Goal: Information Seeking & Learning: Compare options

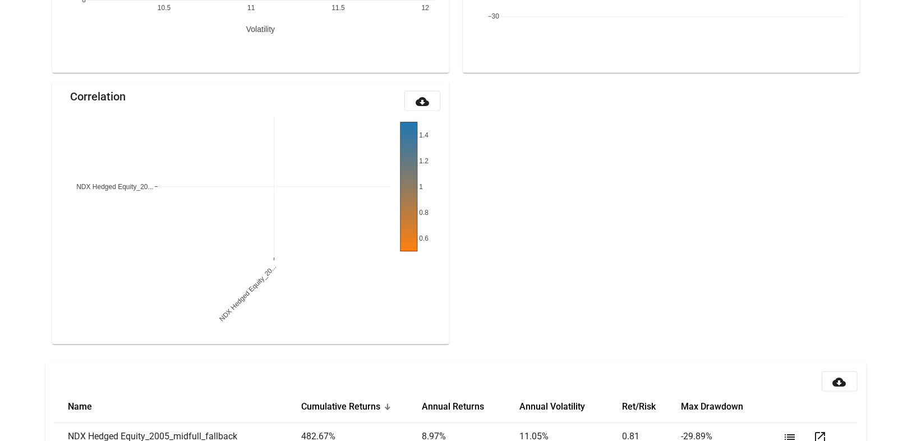
scroll to position [1177, 0]
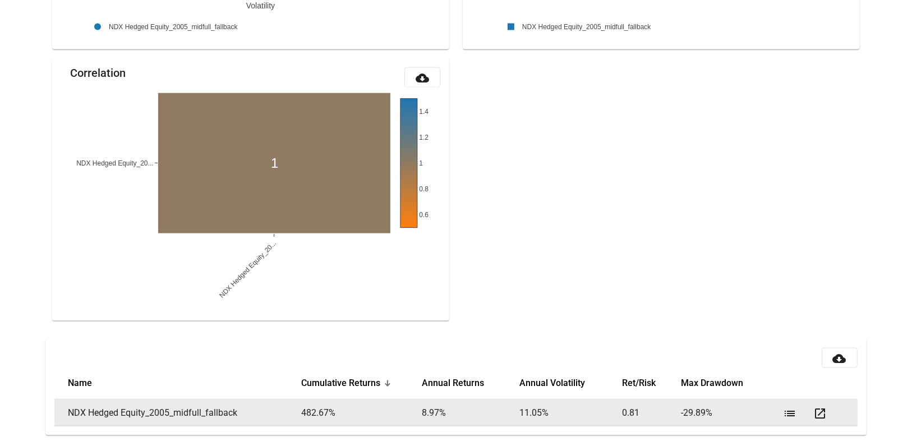
click at [784, 413] on mat-icon "list" at bounding box center [789, 413] width 13 height 13
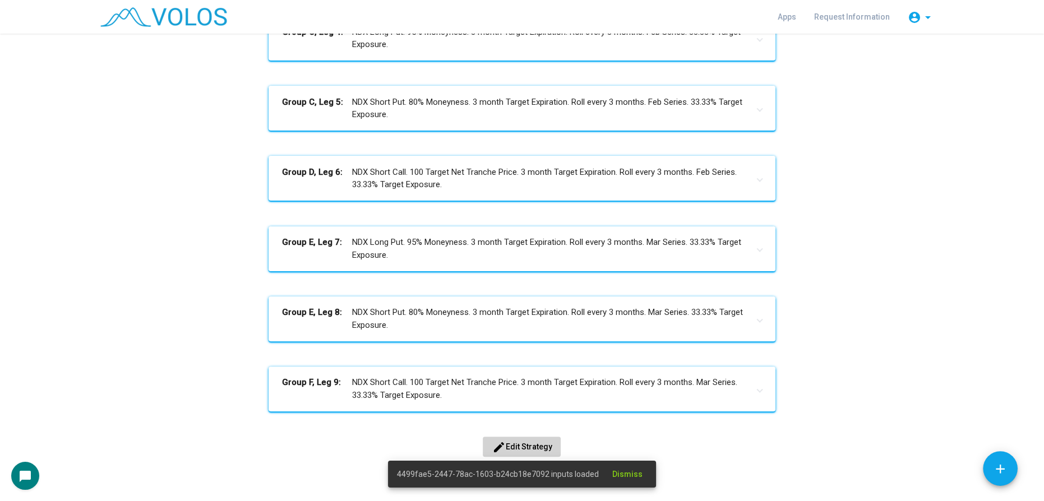
scroll to position [475, 0]
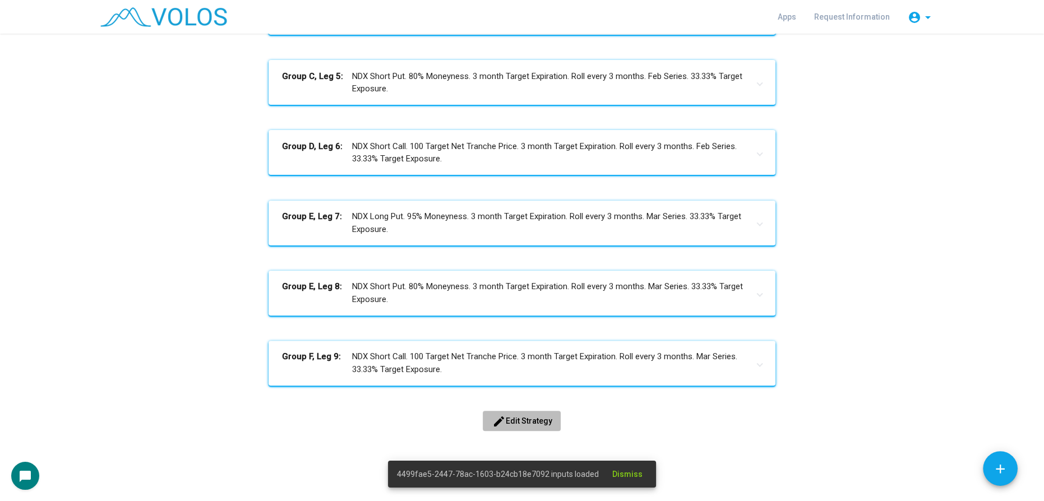
click at [504, 421] on span "edit Edit Strategy" at bounding box center [522, 421] width 60 height 9
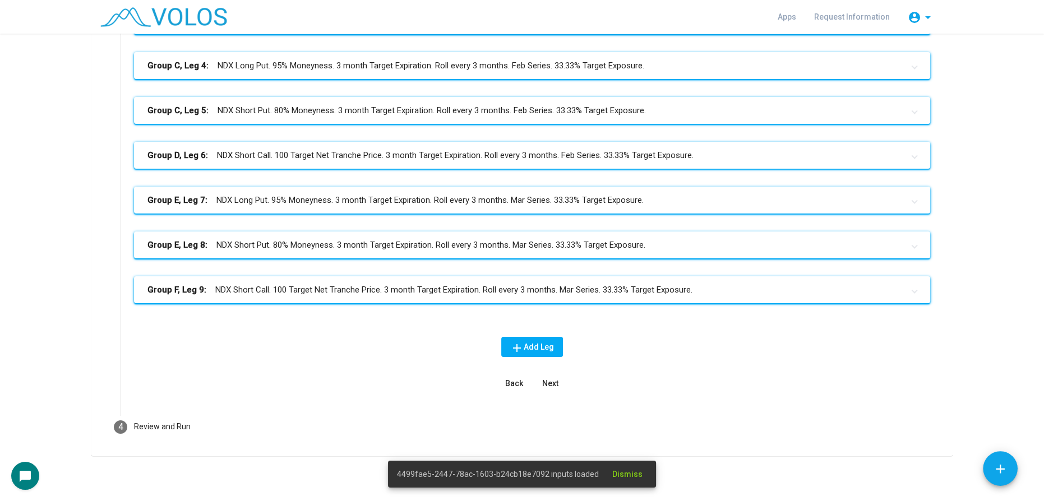
scroll to position [308, 0]
click at [442, 293] on mat-panel-title "Group F, Leg 9: NDX Short Call. 100 Target Net Tranche Price. 3 month Target Ex…" at bounding box center [525, 290] width 756 height 13
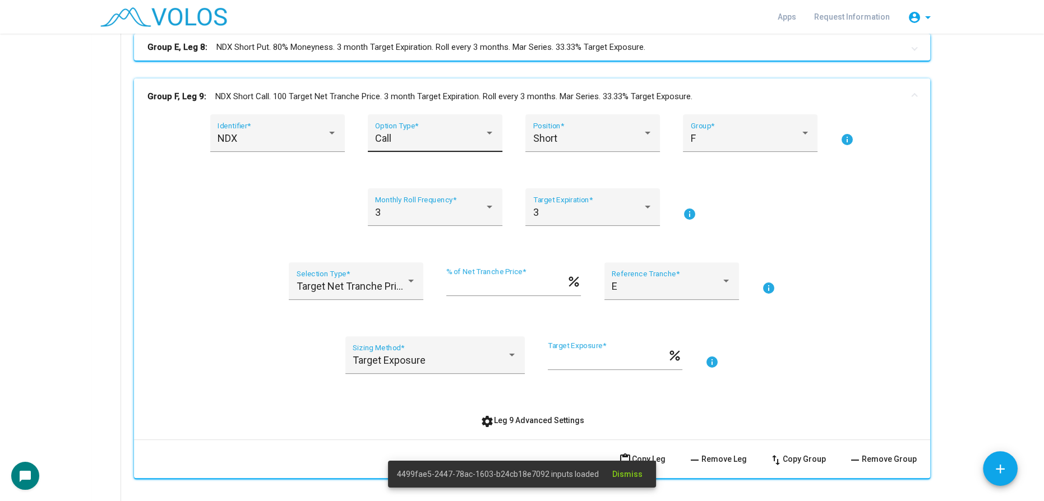
scroll to position [562, 0]
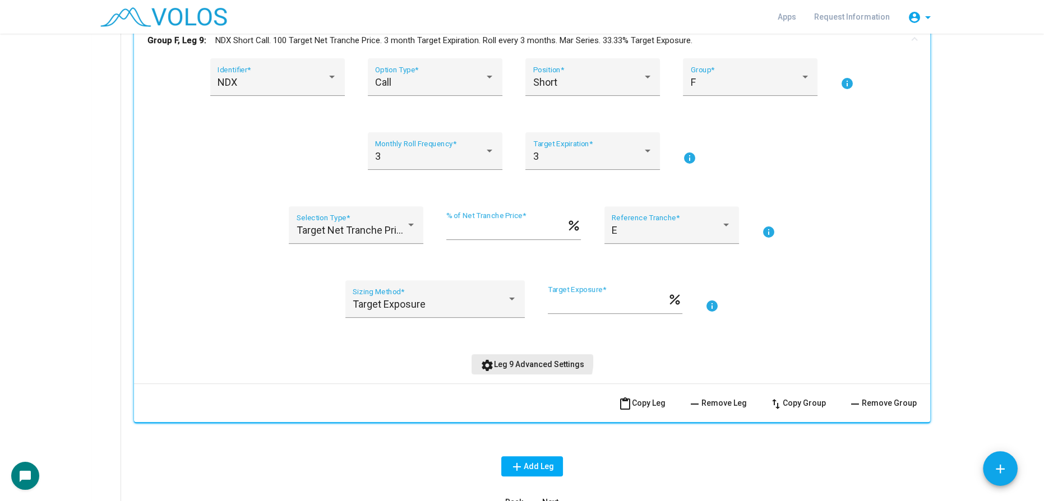
click at [509, 355] on button "settings Leg 9 Advanced Settings" at bounding box center [533, 364] width 122 height 20
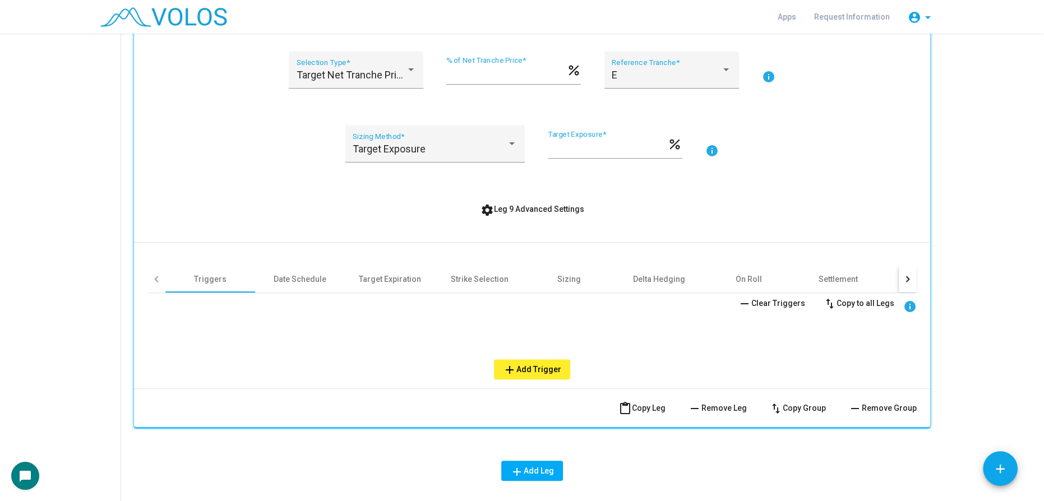
scroll to position [817, 0]
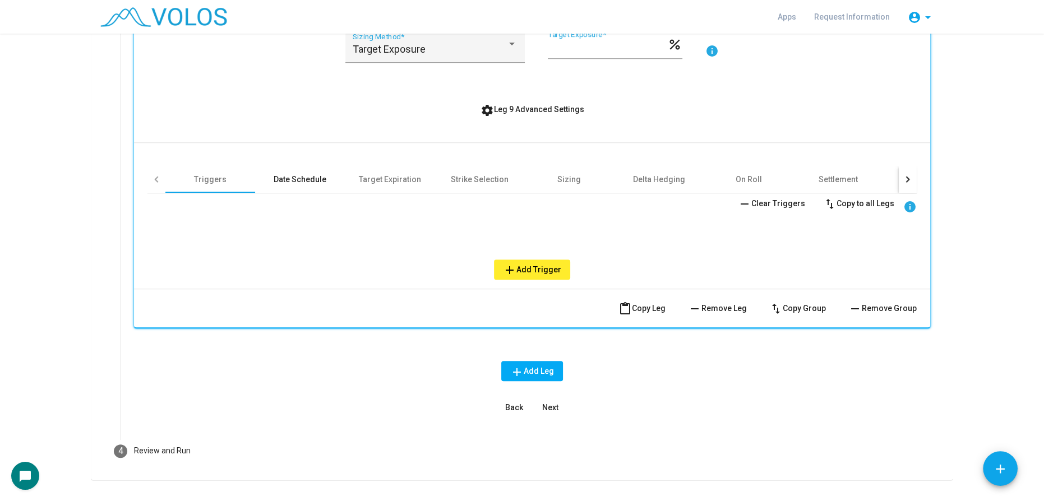
click at [289, 174] on div "Date Schedule" at bounding box center [300, 179] width 53 height 11
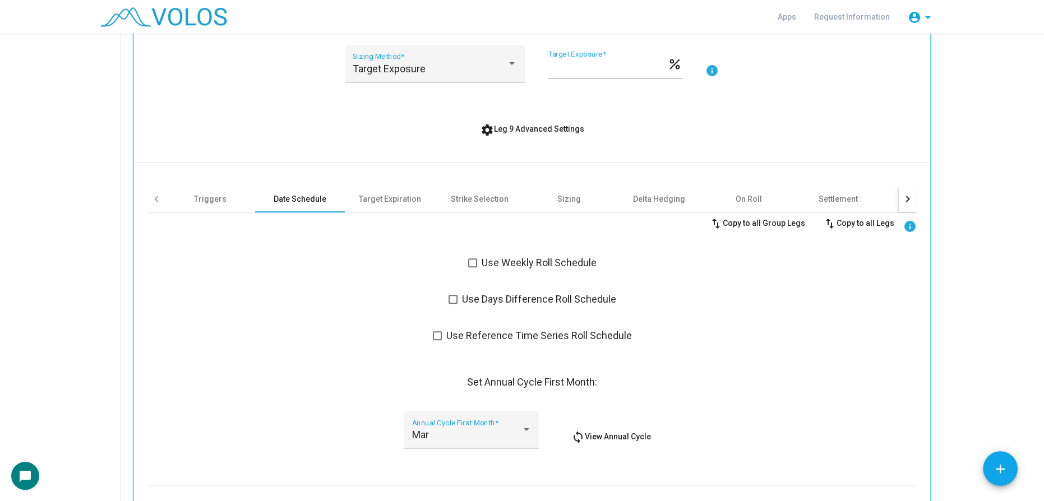
scroll to position [715, 0]
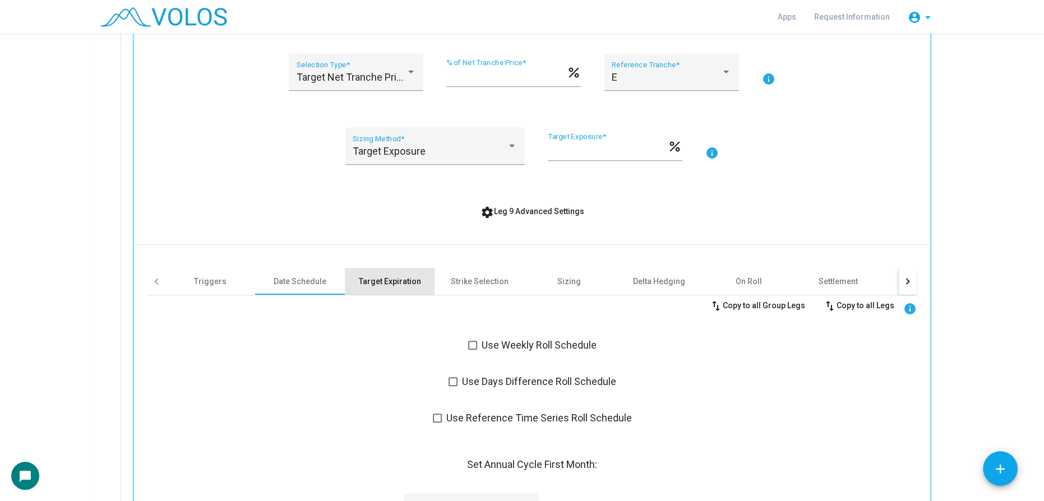
click at [384, 278] on div "Target Expiration" at bounding box center [390, 281] width 62 height 11
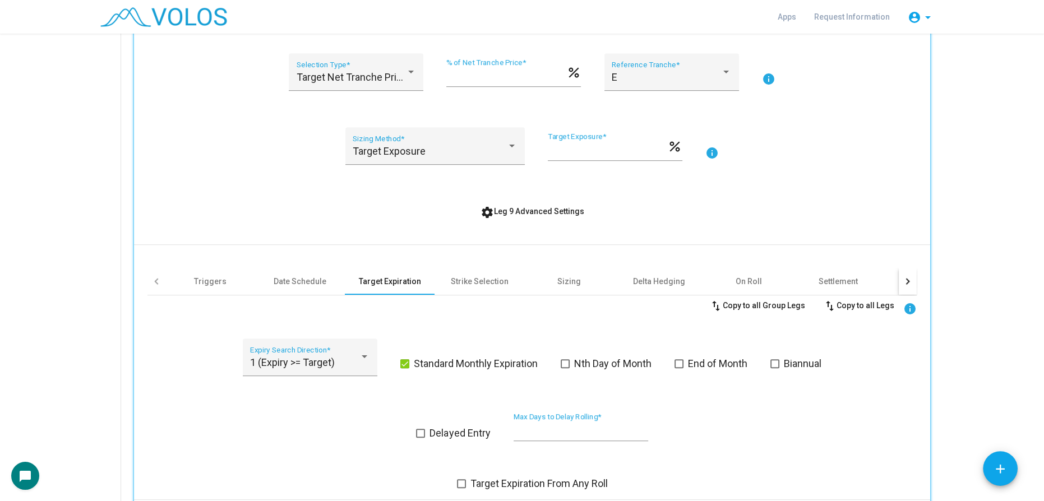
scroll to position [948, 0]
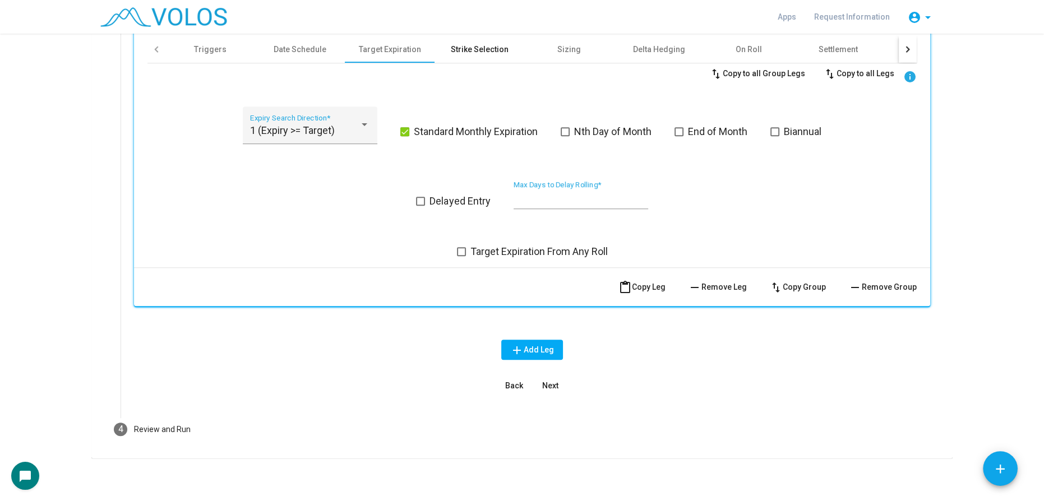
click at [464, 49] on div "Strike Selection" at bounding box center [480, 49] width 58 height 11
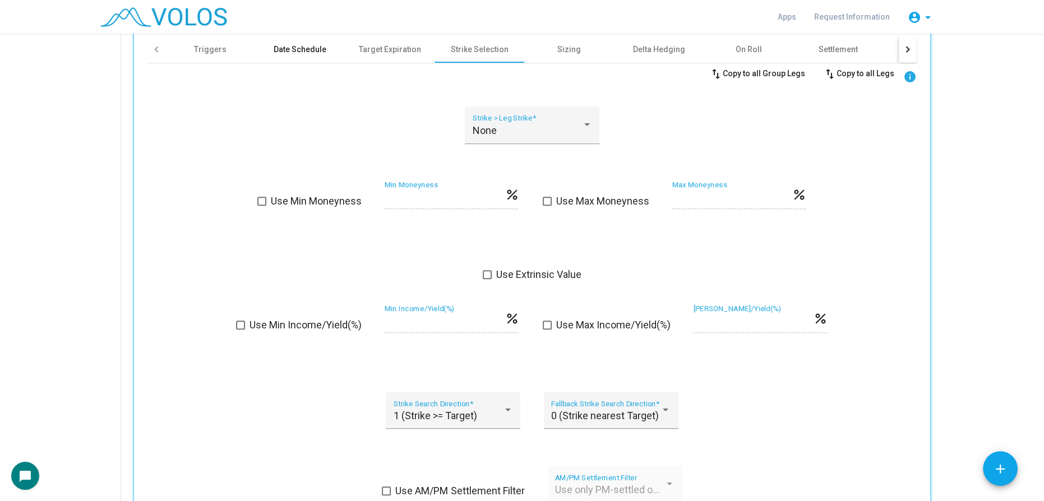
click at [270, 39] on div "Date Schedule" at bounding box center [300, 49] width 90 height 27
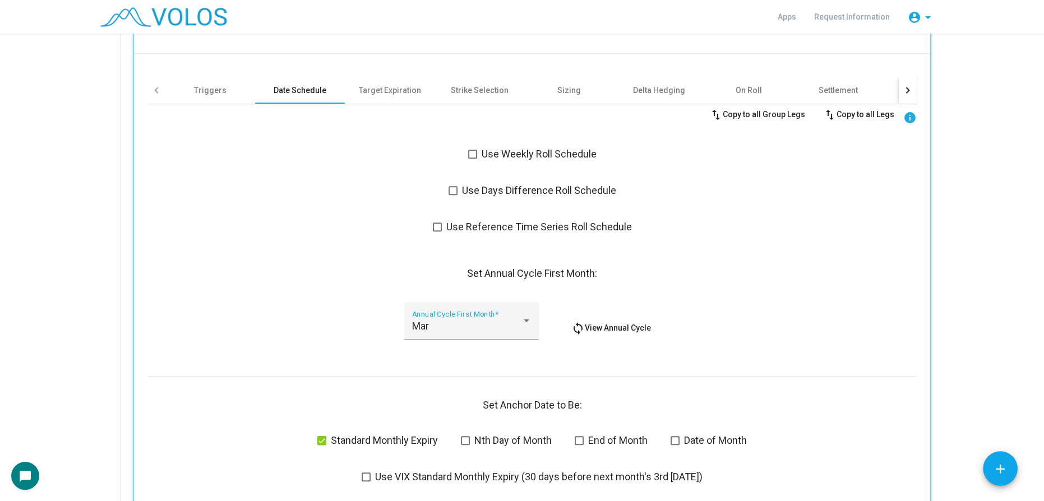
scroll to position [795, 0]
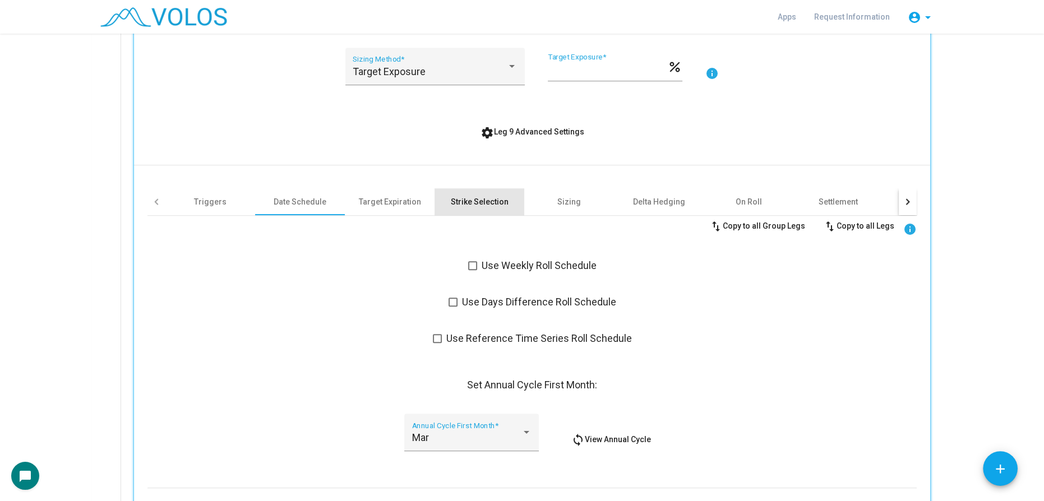
click at [461, 194] on div "Strike Selection" at bounding box center [480, 201] width 90 height 27
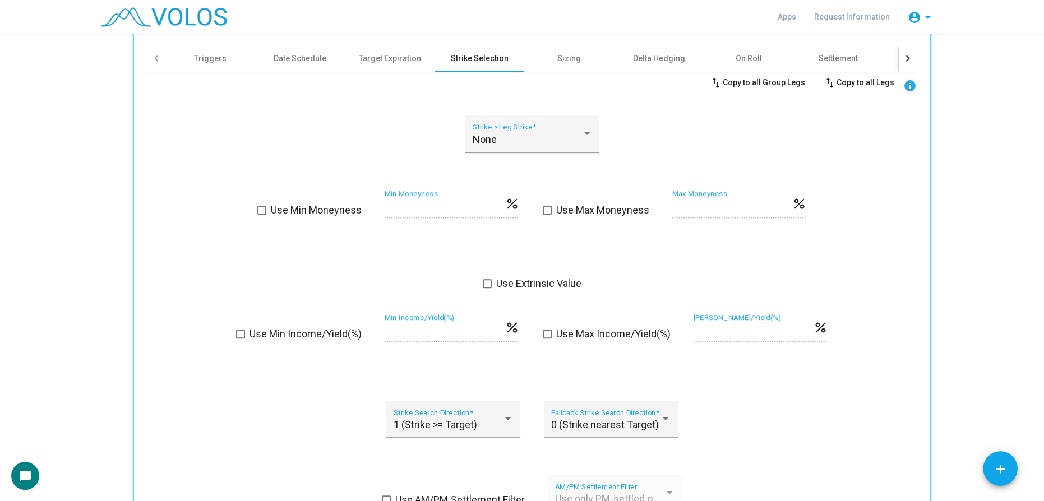
scroll to position [846, 0]
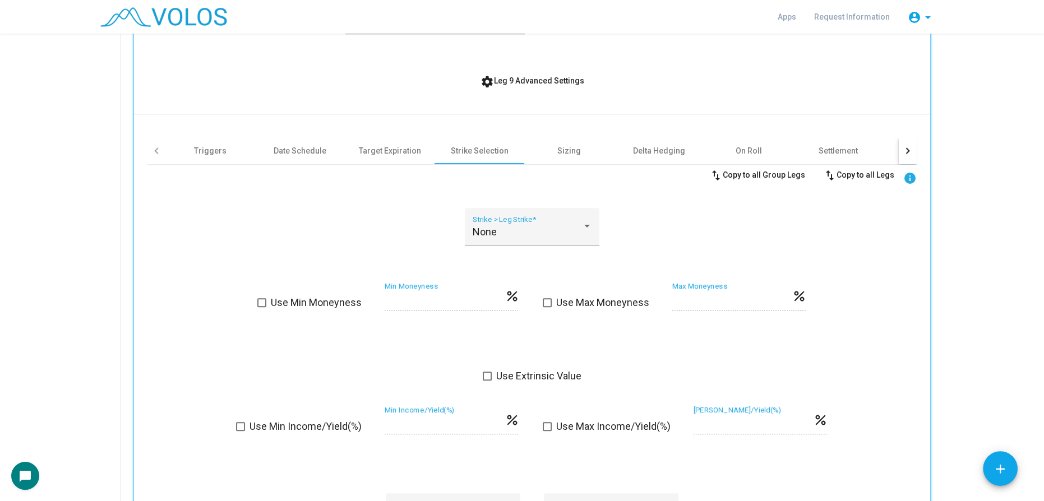
click at [408, 165] on div "swap_vert Copy to all Group Legs swap_vert Copy to all Legs info" at bounding box center [531, 175] width 769 height 20
click at [380, 151] on div "Target Expiration" at bounding box center [390, 150] width 62 height 11
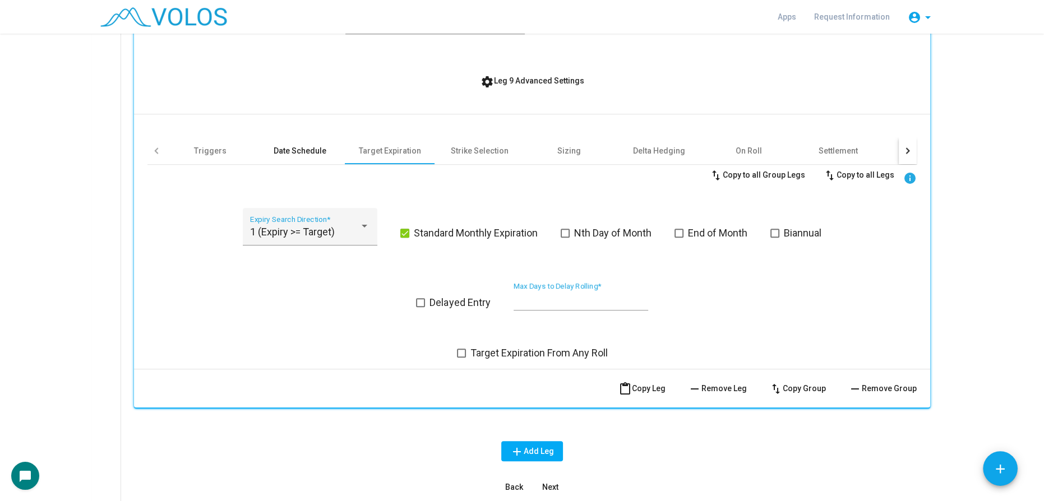
click at [318, 149] on div "Date Schedule" at bounding box center [300, 150] width 53 height 11
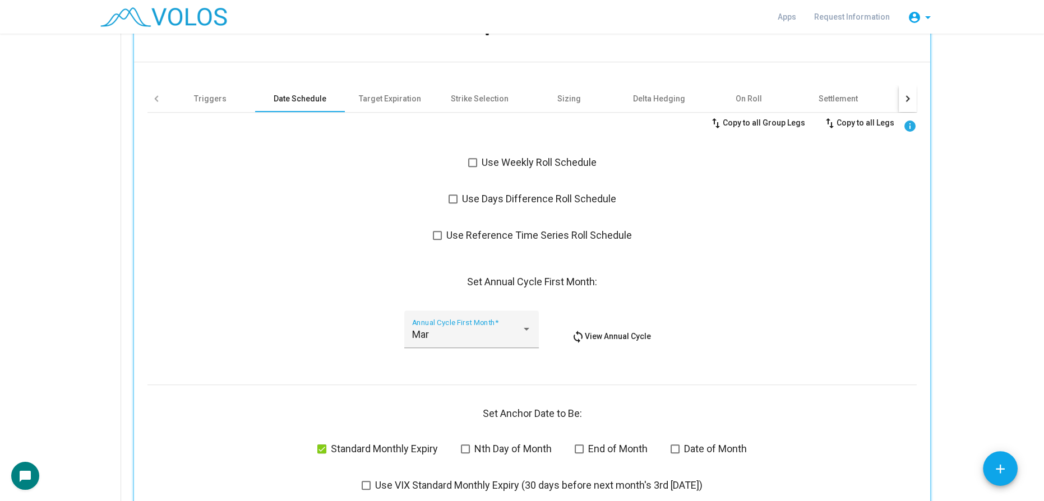
scroll to position [897, 0]
click at [369, 95] on div "Target Expiration" at bounding box center [390, 99] width 62 height 11
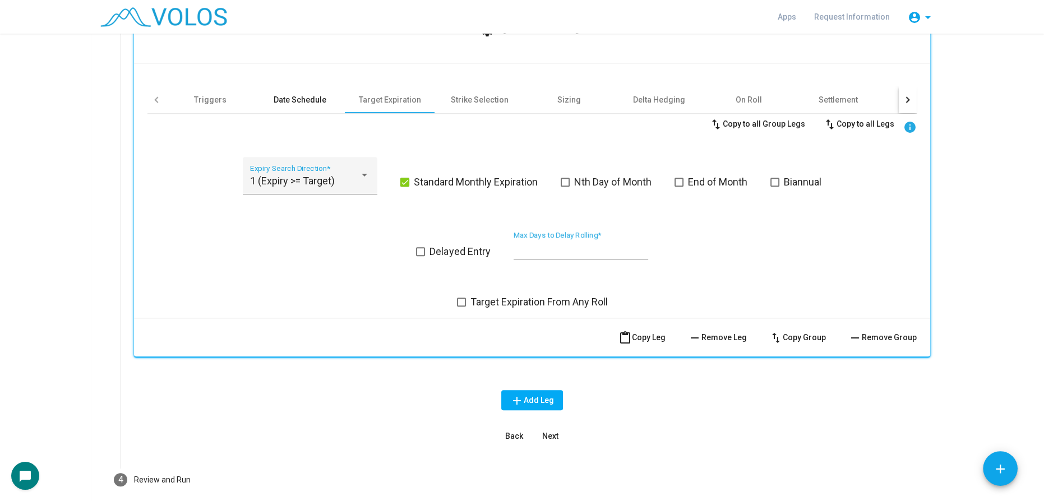
click at [304, 102] on div "Date Schedule" at bounding box center [300, 99] width 53 height 11
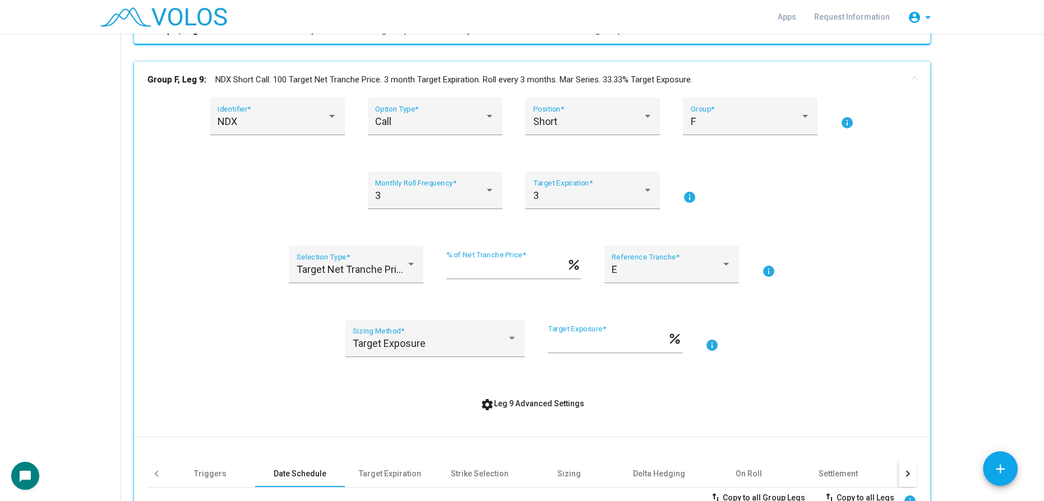
scroll to position [540, 0]
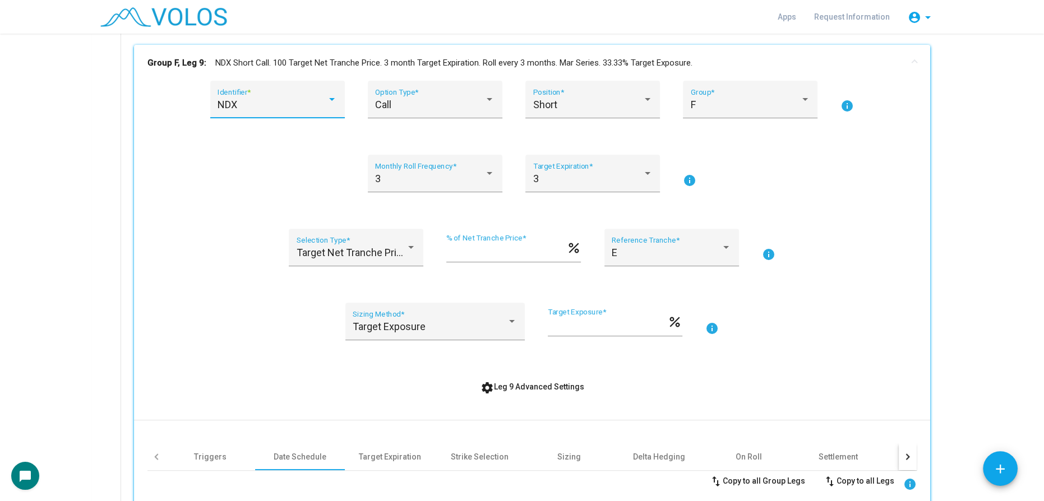
click at [233, 105] on span "NDX" at bounding box center [228, 105] width 20 height 12
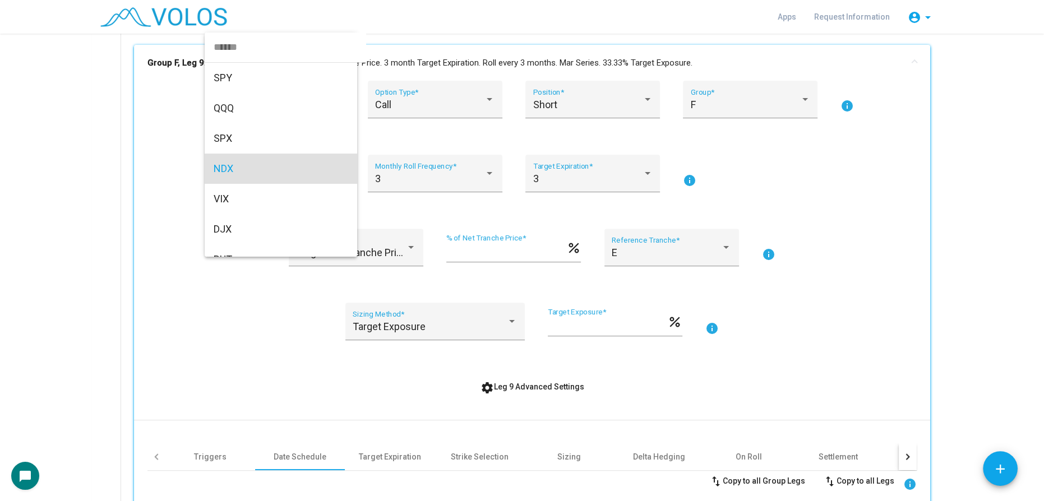
scroll to position [64, 0]
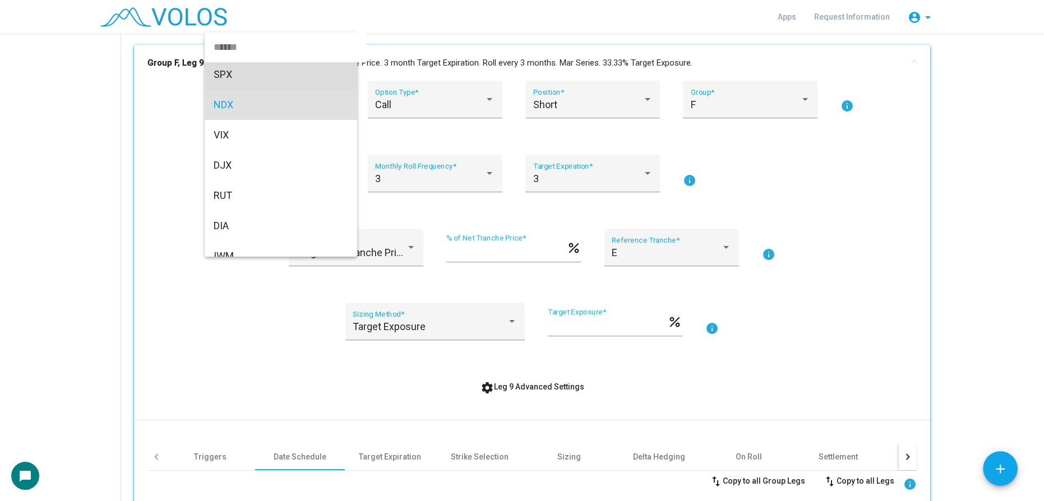
click at [238, 67] on span "SPX" at bounding box center [281, 74] width 135 height 30
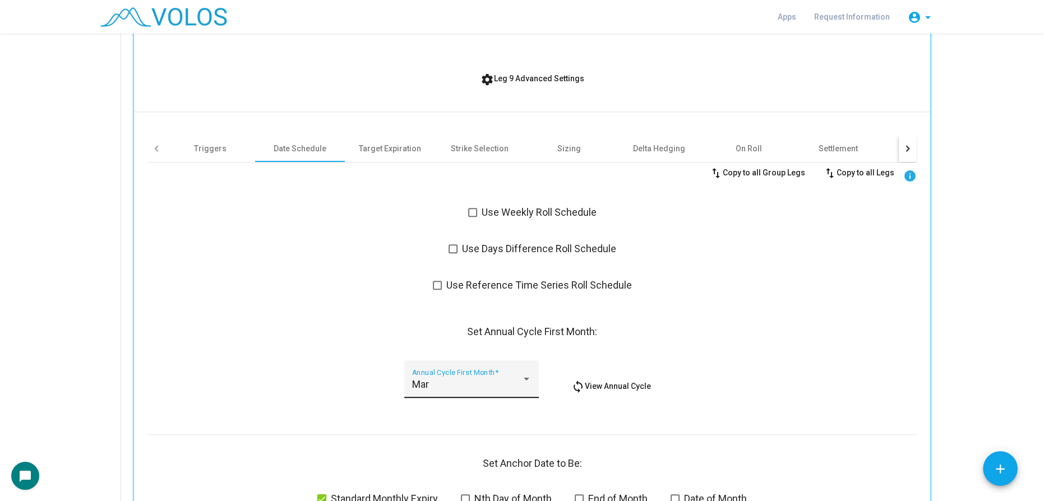
scroll to position [846, 0]
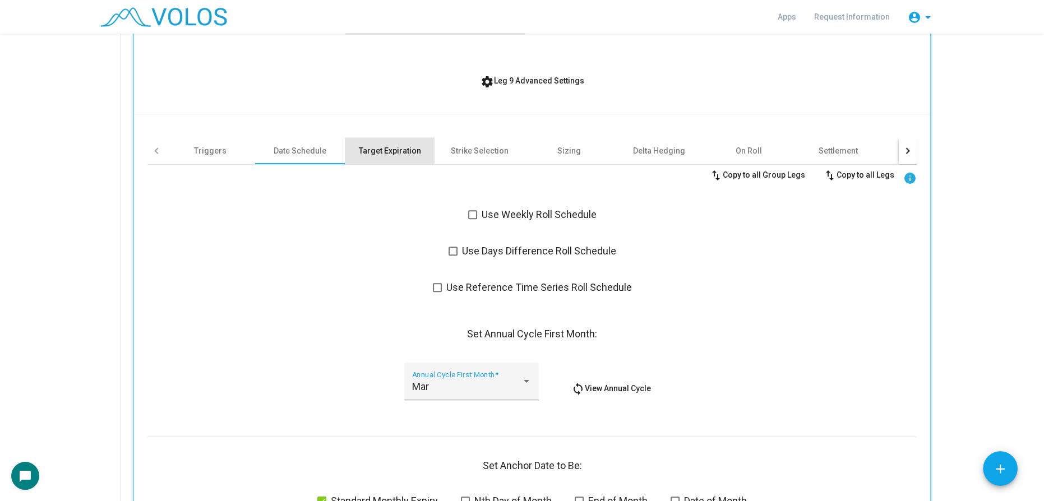
click at [376, 145] on div "Target Expiration" at bounding box center [390, 150] width 62 height 11
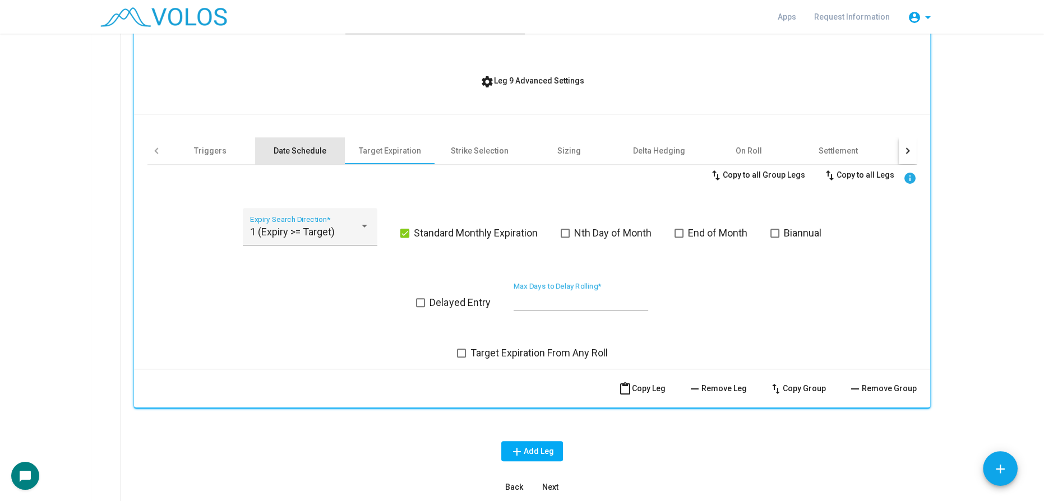
click at [294, 147] on div "Date Schedule" at bounding box center [300, 150] width 53 height 11
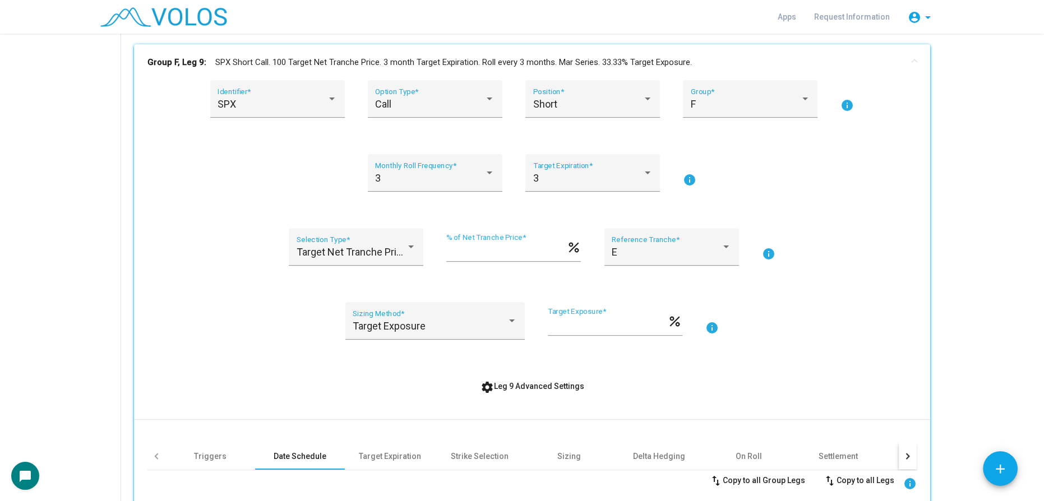
scroll to position [387, 0]
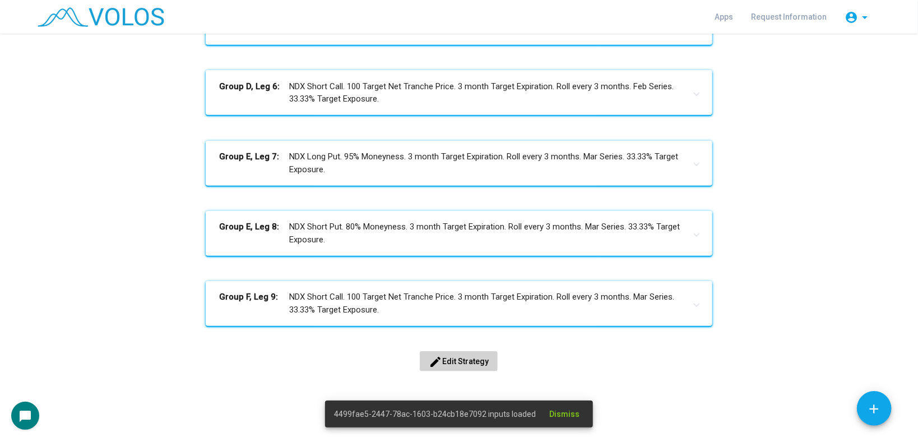
click at [454, 358] on span "edit Edit Strategy" at bounding box center [459, 361] width 60 height 9
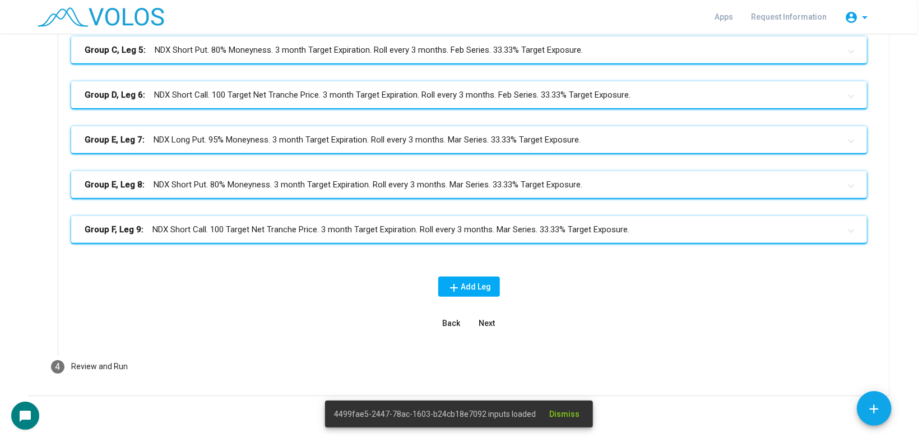
scroll to position [368, 0]
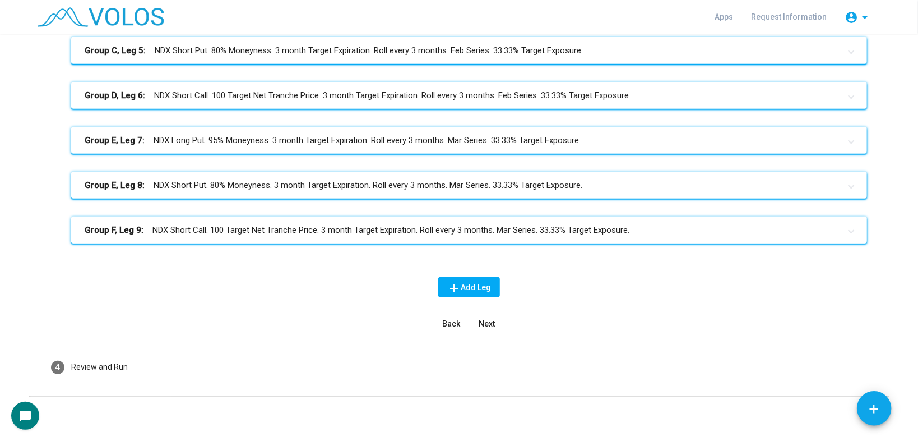
click at [385, 225] on mat-panel-title "Group F, Leg 9: NDX Short Call. 100 Target Net Tranche Price. 3 month Target Ex…" at bounding box center [463, 230] width 756 height 13
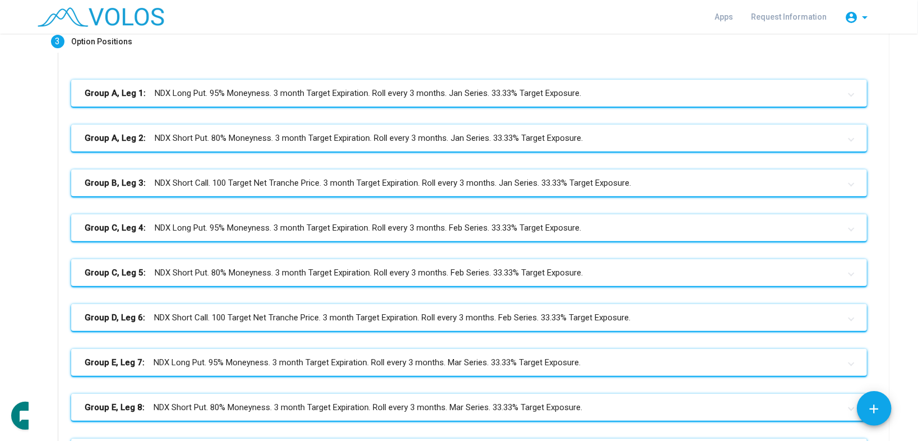
scroll to position [0, 0]
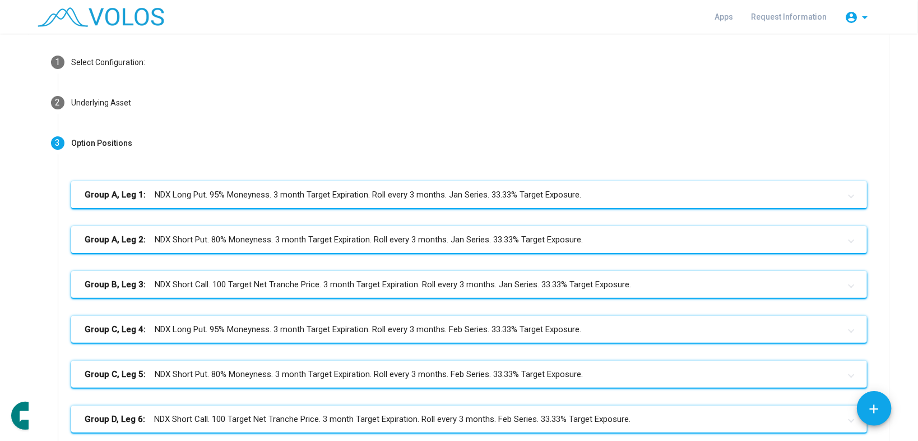
click at [426, 201] on mat-expansion-panel-header "Group A, Leg 1: NDX Long Put. 95% Moneyness. 3 month Target Expiration. Roll ev…" at bounding box center [469, 194] width 796 height 27
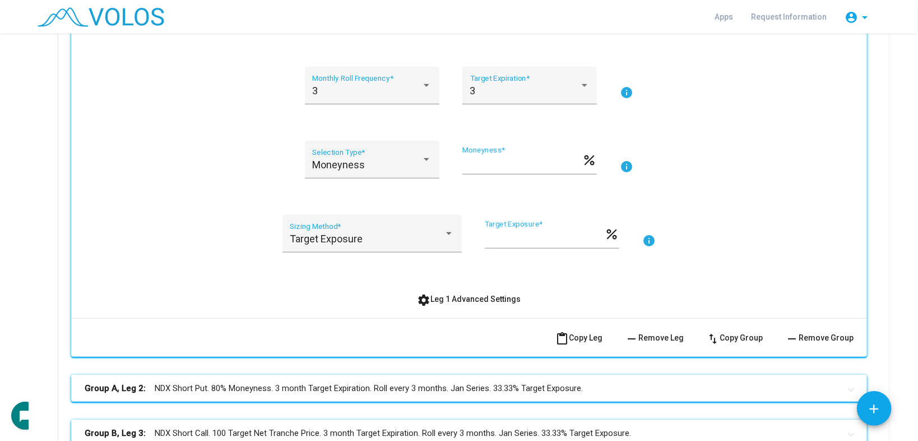
scroll to position [449, 0]
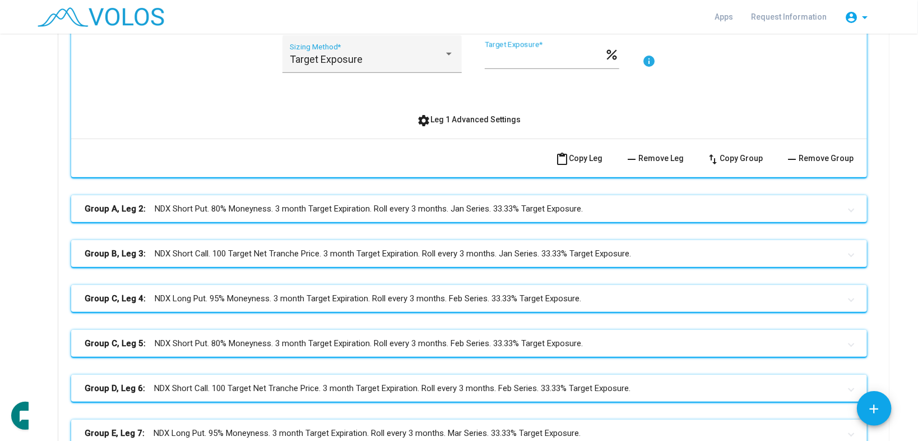
click at [467, 123] on span "settings Leg 1 Advanced Settings" at bounding box center [470, 119] width 104 height 9
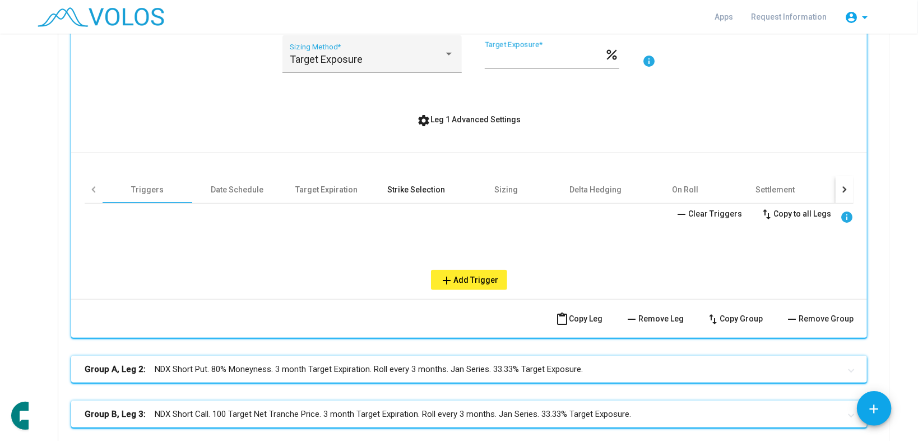
click at [421, 184] on div "Strike Selection" at bounding box center [417, 189] width 58 height 11
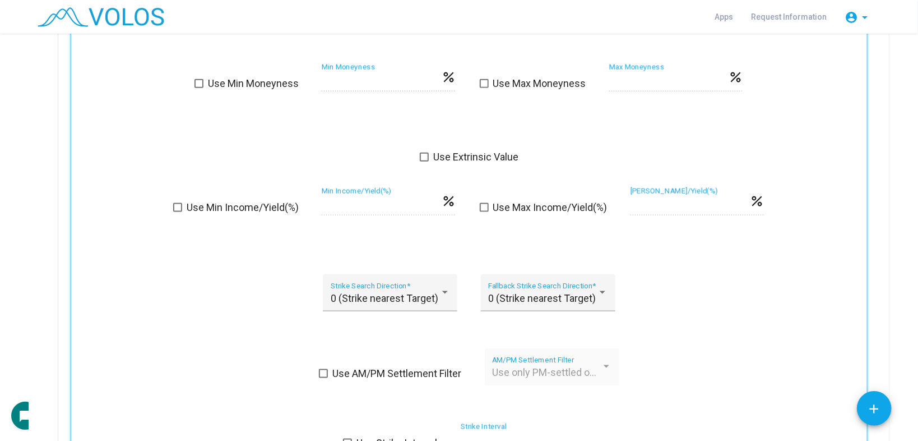
scroll to position [807, 0]
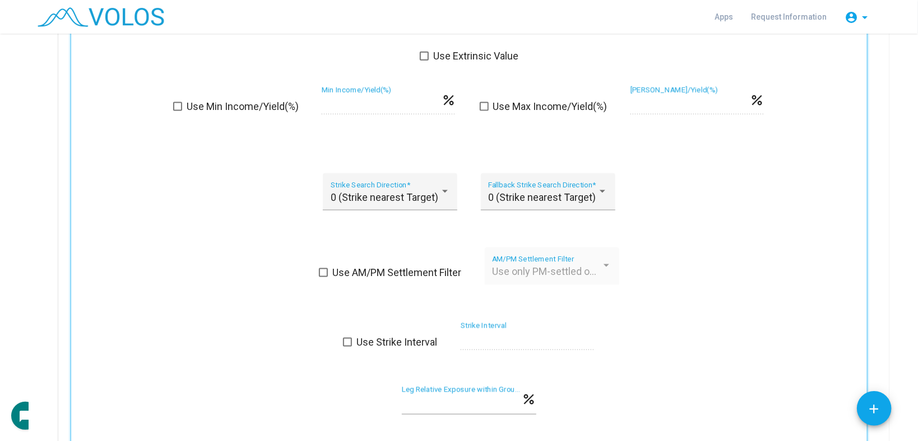
click at [389, 260] on div "Use AM/PM Settlement Filter Use only PM-settled options AM/PM Settlement Filter" at bounding box center [469, 272] width 769 height 51
click at [319, 270] on span at bounding box center [323, 272] width 9 height 9
click at [532, 265] on span "Use only PM-settled options" at bounding box center [555, 271] width 126 height 12
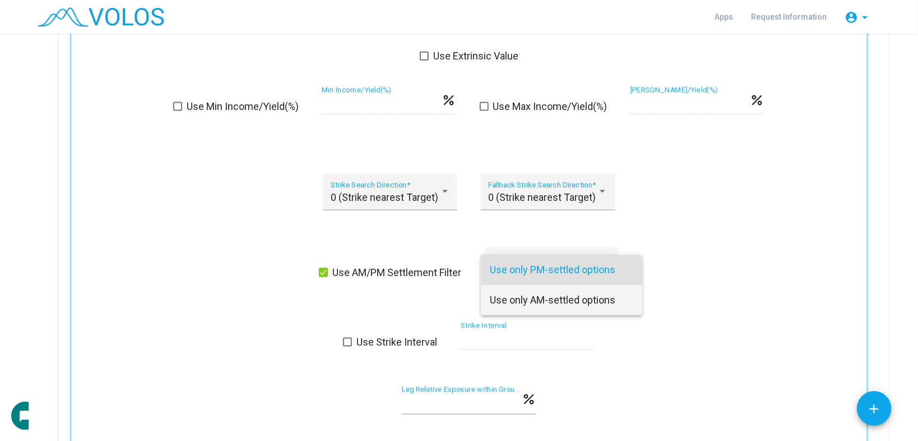
click at [535, 297] on span "Use only AM-settled options" at bounding box center [562, 300] width 144 height 30
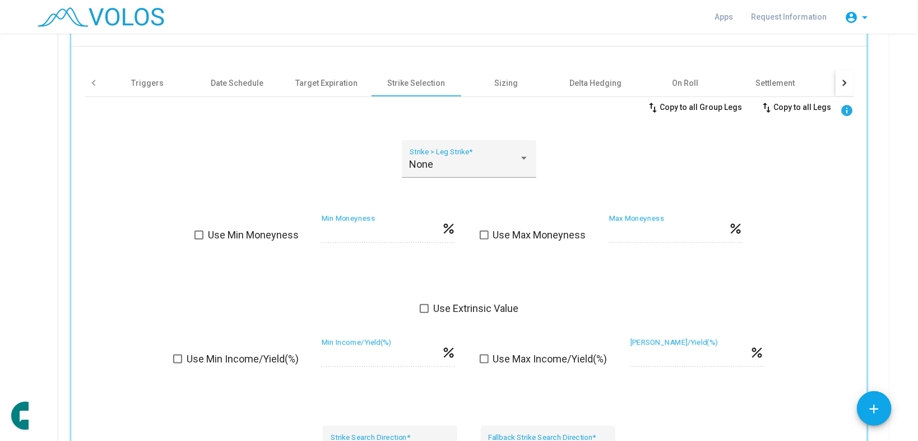
scroll to position [538, 0]
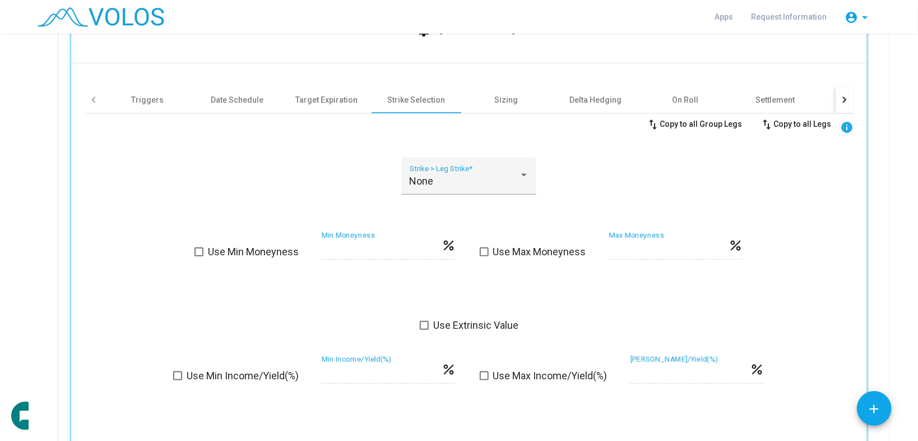
click at [791, 117] on button "swap_vert Copy to all Legs" at bounding box center [795, 124] width 89 height 20
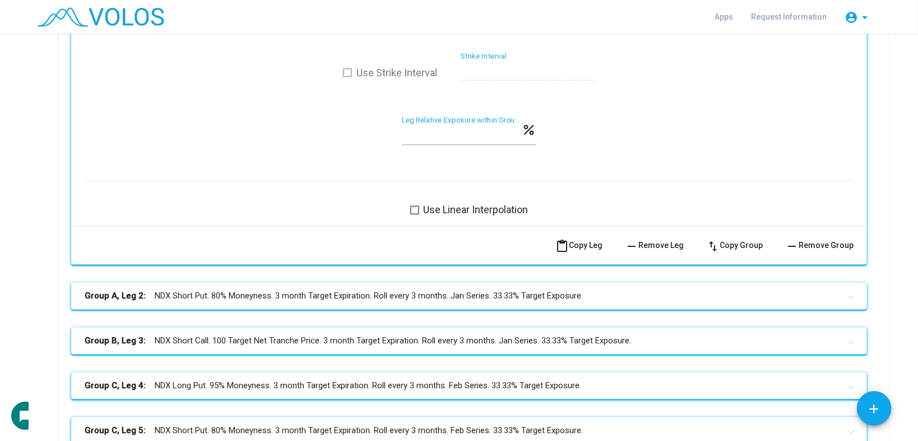
scroll to position [1211, 0]
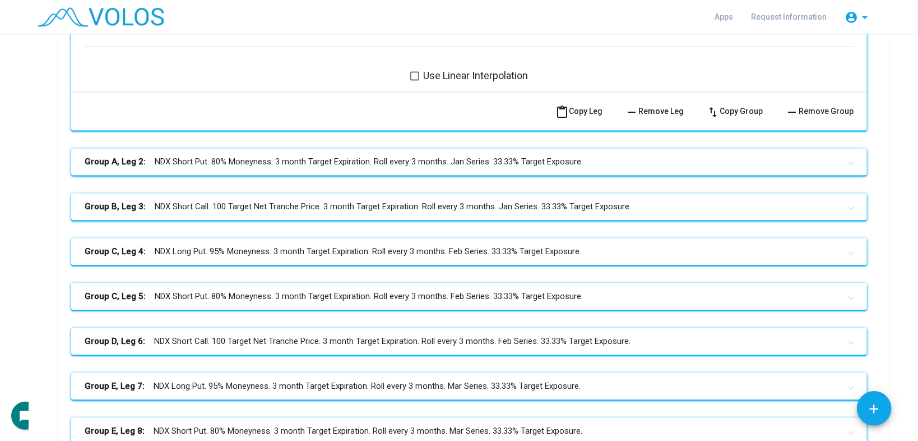
click at [480, 298] on mat-panel-title "Group C, Leg 5: NDX Short Put. 80% Moneyness. 3 month Target Expiration. Roll e…" at bounding box center [463, 296] width 756 height 13
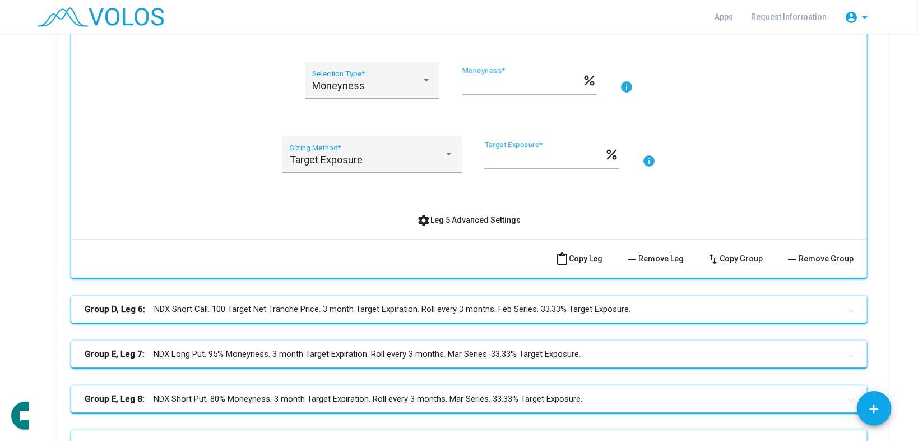
scroll to position [1615, 0]
click at [473, 219] on span "settings Leg 5 Advanced Settings" at bounding box center [470, 221] width 104 height 9
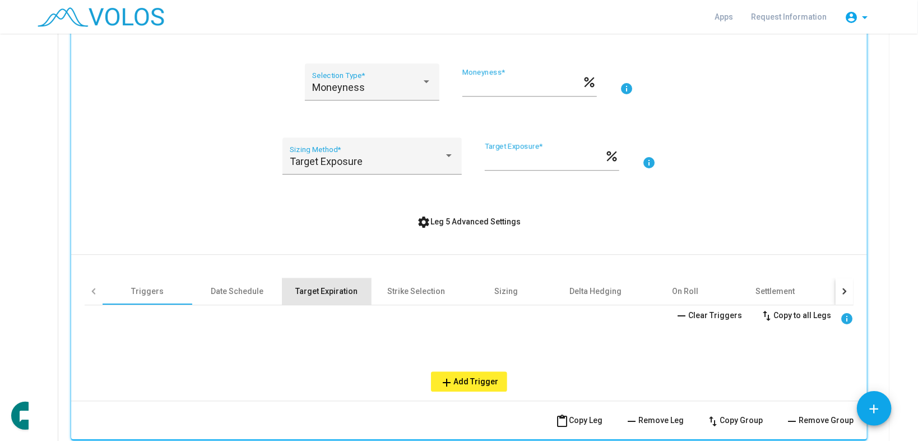
click at [311, 285] on div "Target Expiration" at bounding box center [327, 290] width 62 height 11
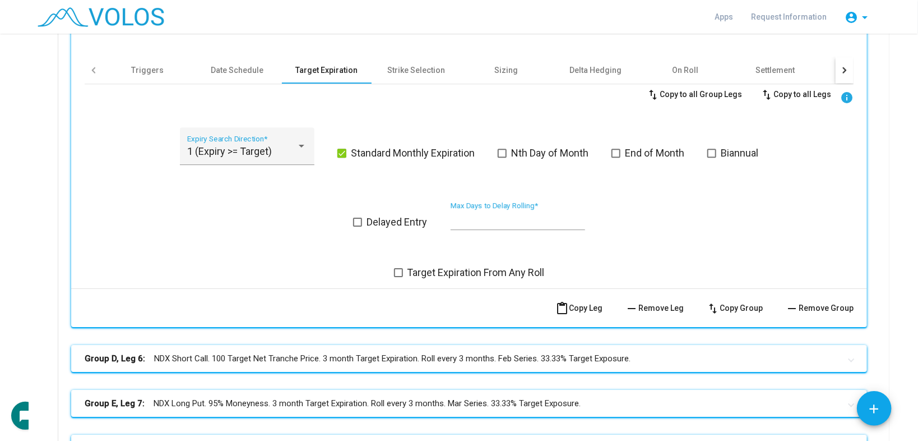
scroll to position [1705, 0]
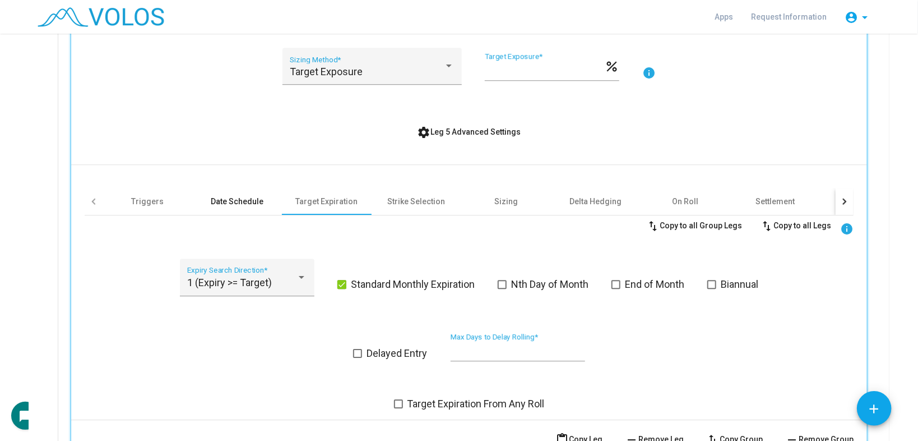
click at [238, 199] on div "Date Schedule" at bounding box center [237, 201] width 53 height 11
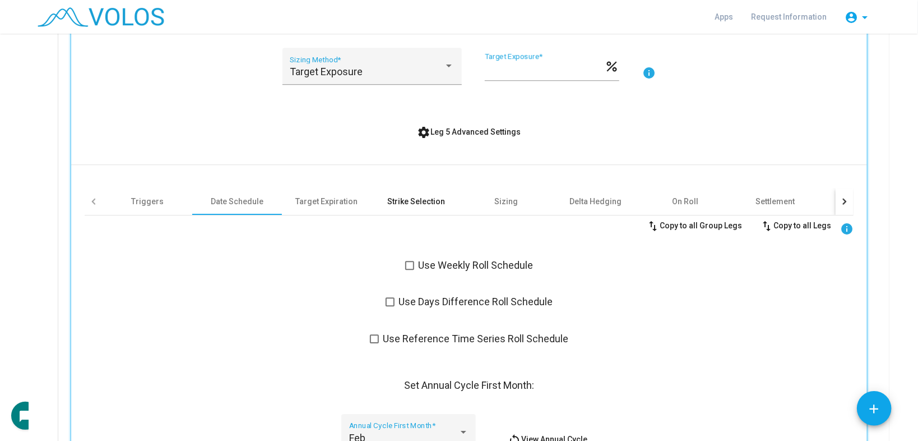
click at [414, 201] on div "Strike Selection" at bounding box center [417, 201] width 58 height 11
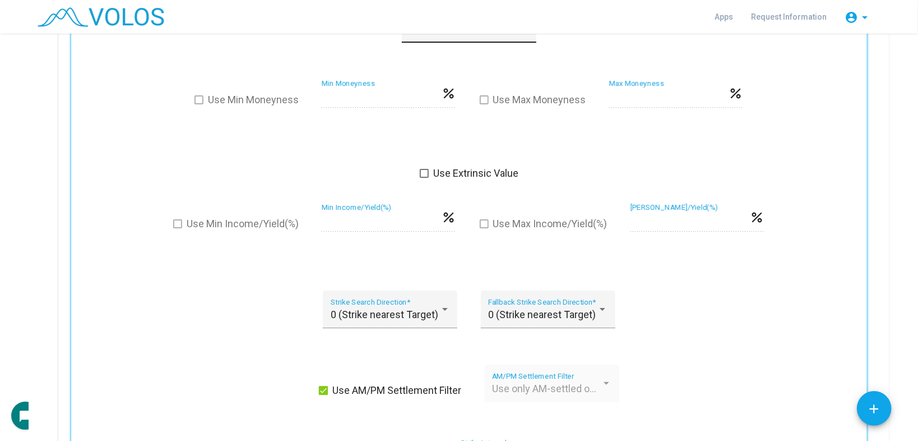
scroll to position [1974, 0]
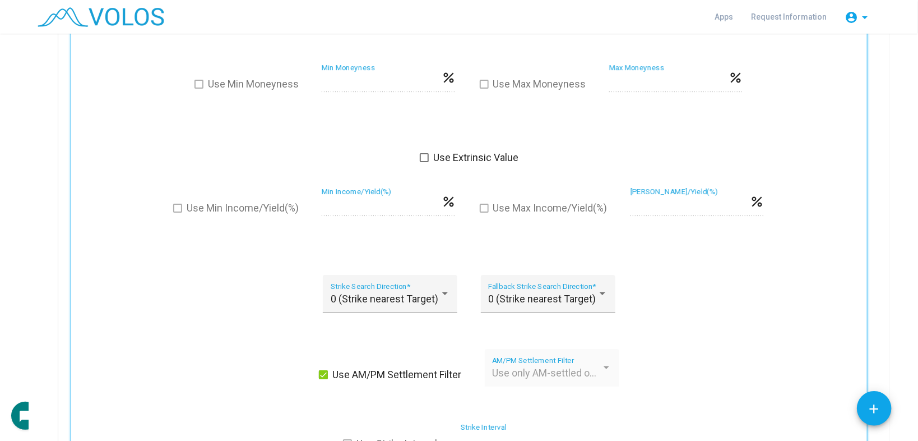
click at [503, 370] on span "Use only AM-settled options" at bounding box center [555, 373] width 126 height 12
click at [535, 367] on span "Use only AM-settled options" at bounding box center [555, 373] width 126 height 12
click at [428, 368] on span "Use AM/PM Settlement Filter" at bounding box center [396, 374] width 129 height 13
click at [419, 368] on span "Use AM/PM Settlement Filter" at bounding box center [396, 374] width 129 height 13
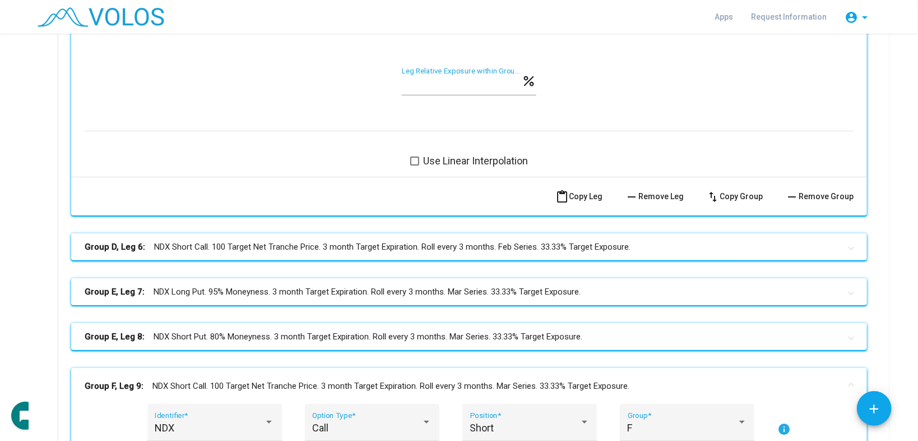
scroll to position [2375, 0]
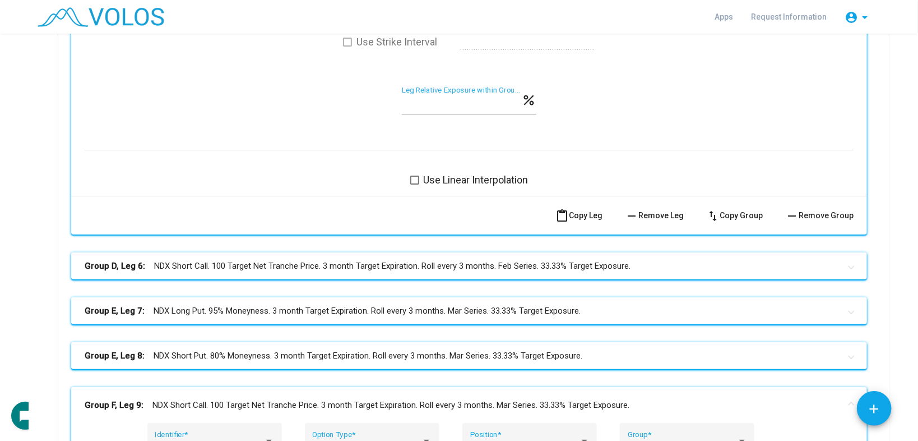
click at [417, 297] on mat-expansion-panel-header "Group E, Leg 7: NDX Long Put. 95% Moneyness. 3 month Target Expiration. Roll ev…" at bounding box center [469, 310] width 796 height 27
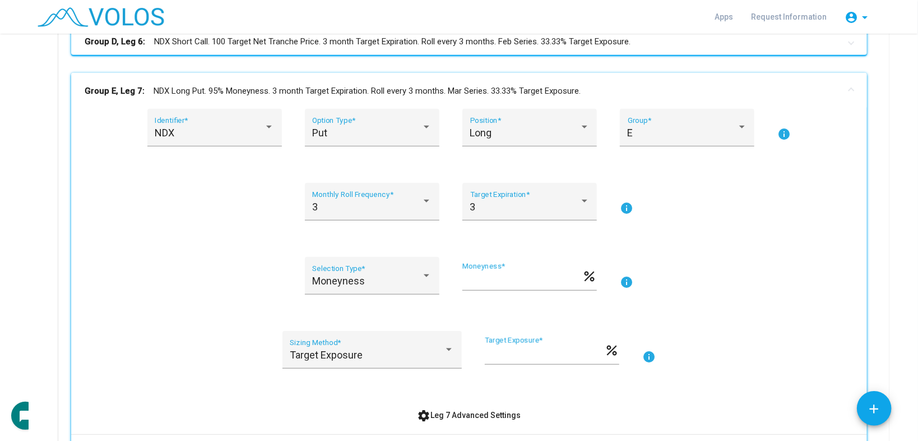
scroll to position [2868, 0]
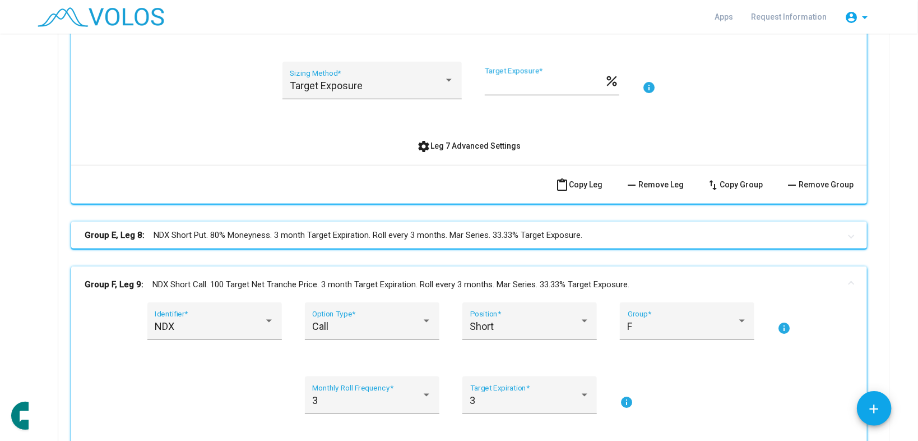
click at [479, 141] on span "settings Leg 7 Advanced Settings" at bounding box center [470, 145] width 104 height 9
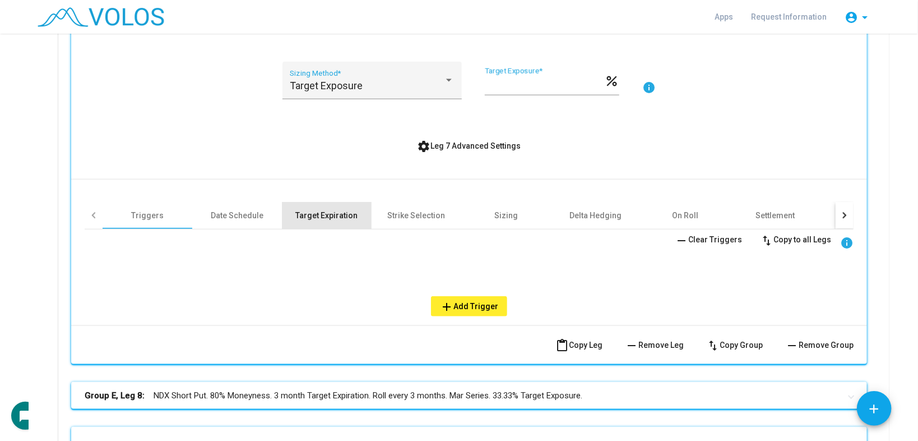
click at [306, 211] on div "Target Expiration" at bounding box center [327, 215] width 62 height 11
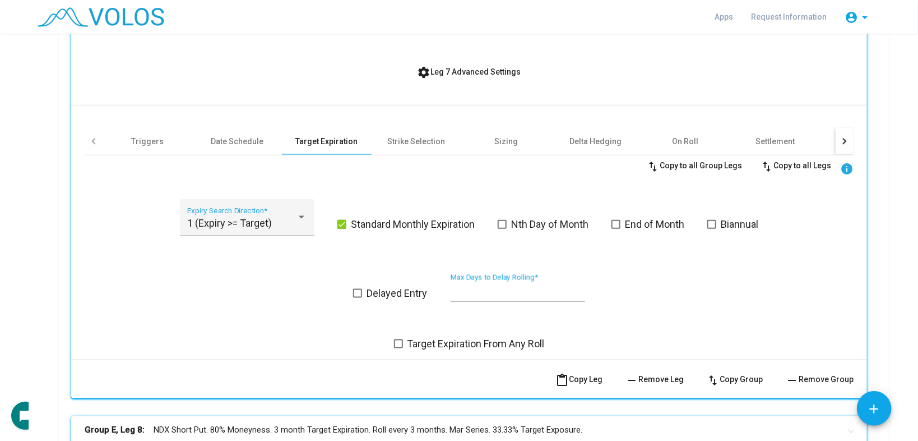
scroll to position [2958, 0]
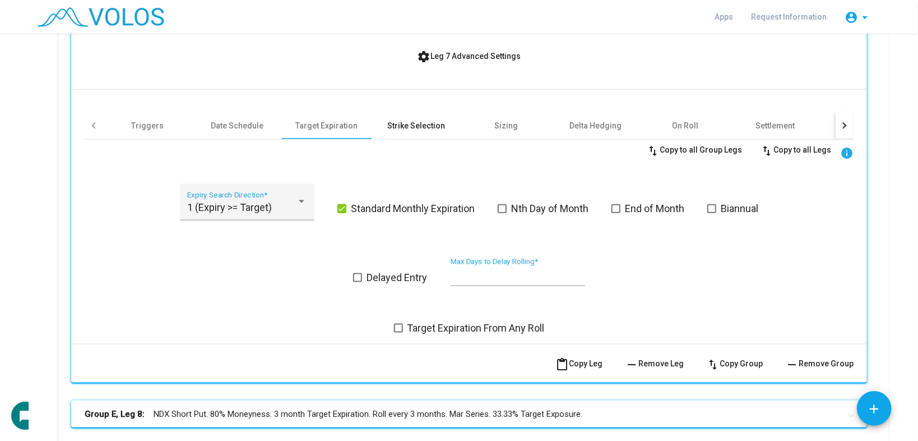
click at [417, 128] on div "Strike Selection" at bounding box center [417, 125] width 90 height 27
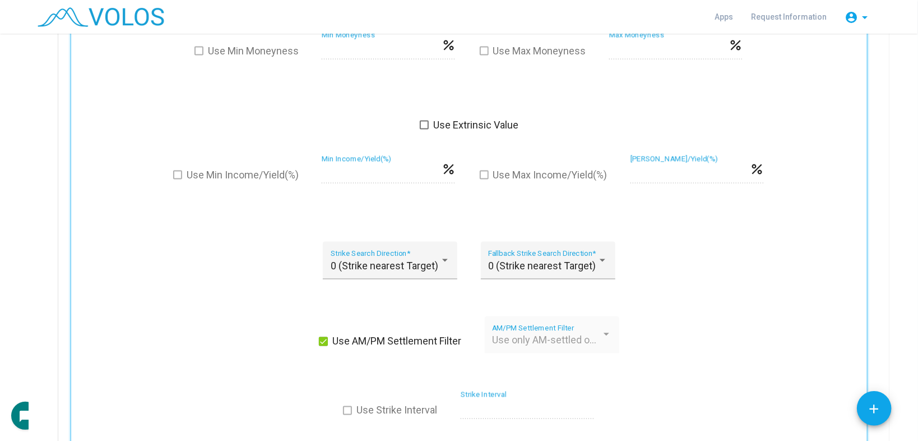
scroll to position [3227, 0]
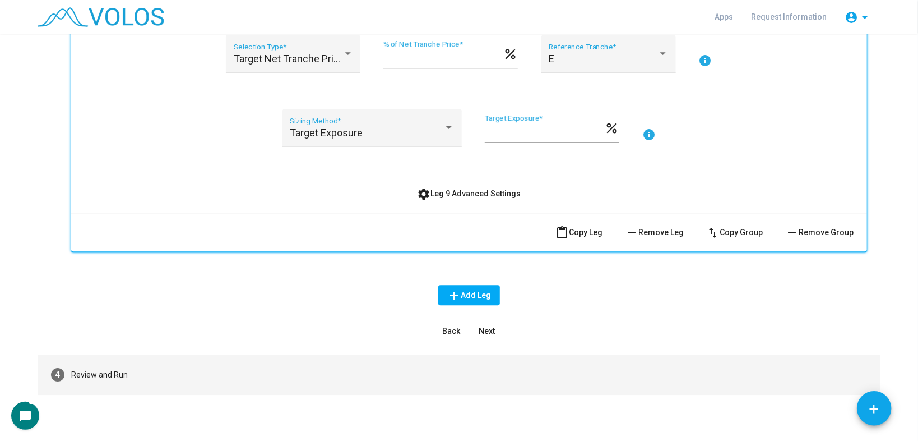
click at [221, 376] on mat-step-header "4 Review and Run" at bounding box center [459, 374] width 843 height 40
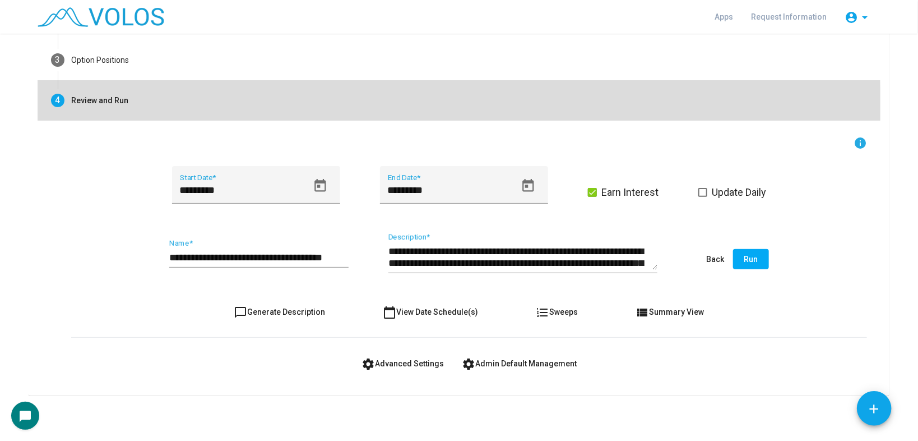
scroll to position [127, 0]
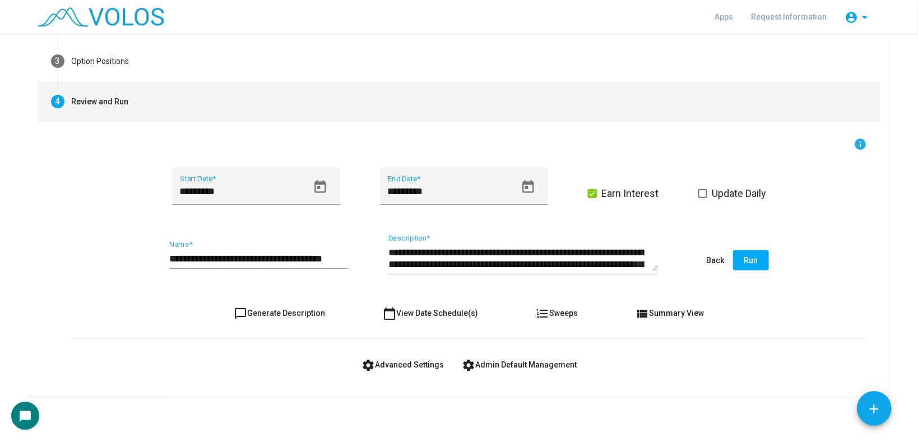
click at [255, 311] on span "chat_bubble_outline Generate Description" at bounding box center [279, 312] width 91 height 9
type textarea "**********"
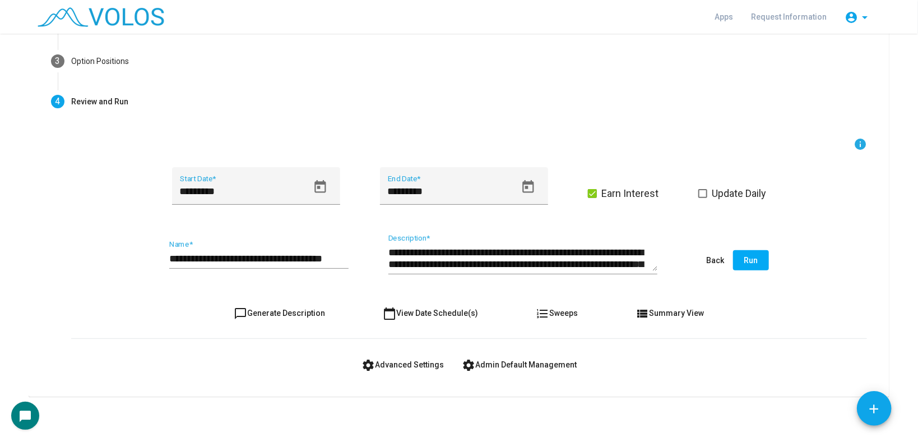
click at [318, 258] on input "**********" at bounding box center [258, 258] width 179 height 11
type input "**********"
click at [262, 311] on span "chat_bubble_outline Generate Description" at bounding box center [279, 312] width 91 height 9
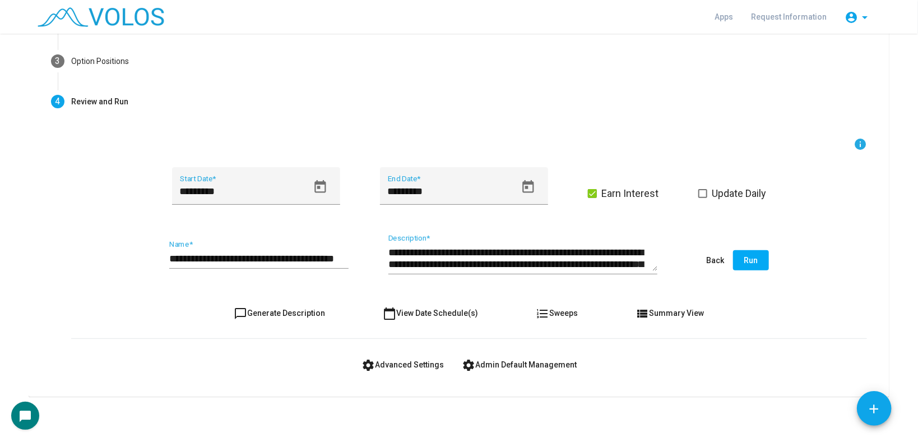
click at [752, 257] on span "Run" at bounding box center [752, 260] width 14 height 9
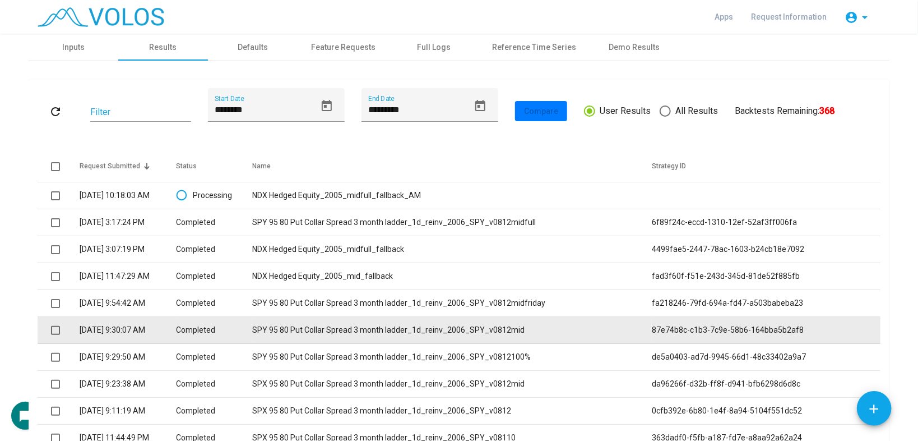
click at [441, 326] on td "SPY 95 80 Put Collar Spread 3 month ladder_1d_reinv_2006_SPY_v0812mid" at bounding box center [452, 330] width 400 height 27
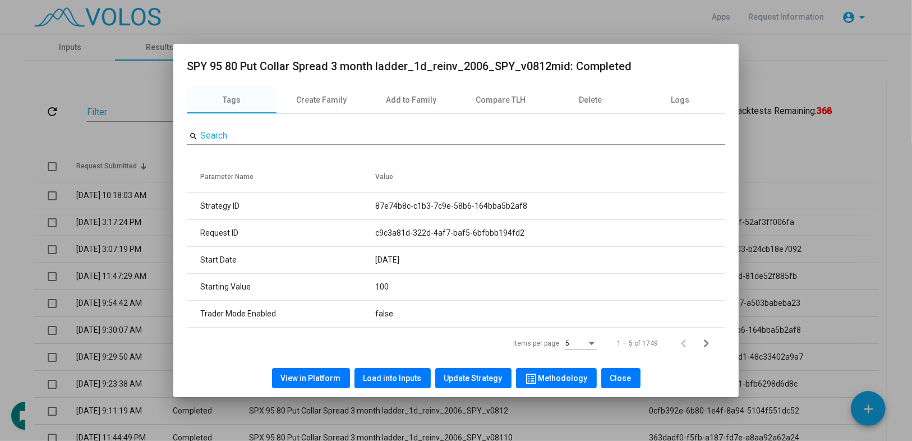
click at [394, 373] on span "Load into Inputs" at bounding box center [392, 377] width 58 height 9
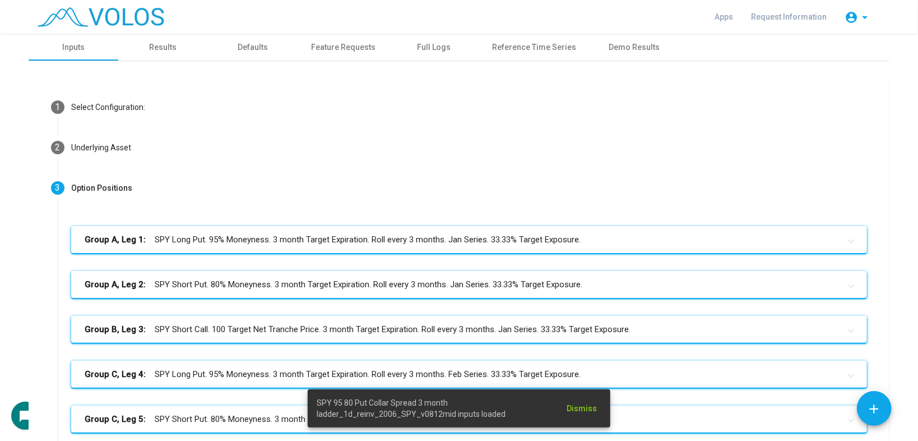
click at [390, 238] on mat-panel-title "Group A, Leg 1: SPY Long Put. 95% Moneyness. 3 month Target Expiration. Roll ev…" at bounding box center [463, 239] width 756 height 13
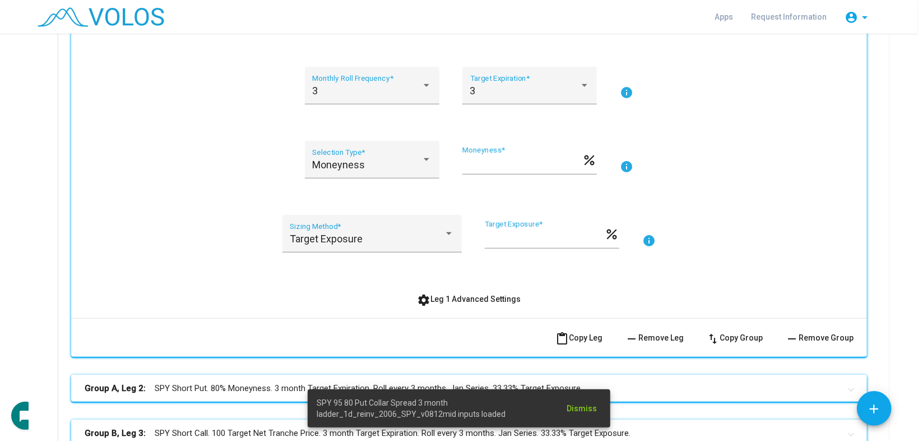
click at [466, 338] on mat-action-row "content_paste Copy Leg remove Remove Leg swap_vert Copy Group remove Remove Gro…" at bounding box center [469, 337] width 796 height 39
click at [461, 294] on span "settings Leg 1 Advanced Settings" at bounding box center [470, 298] width 104 height 9
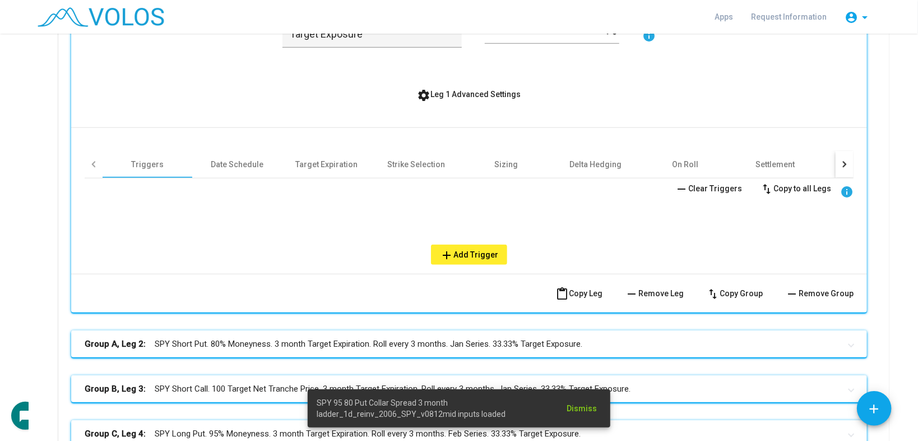
scroll to position [493, 0]
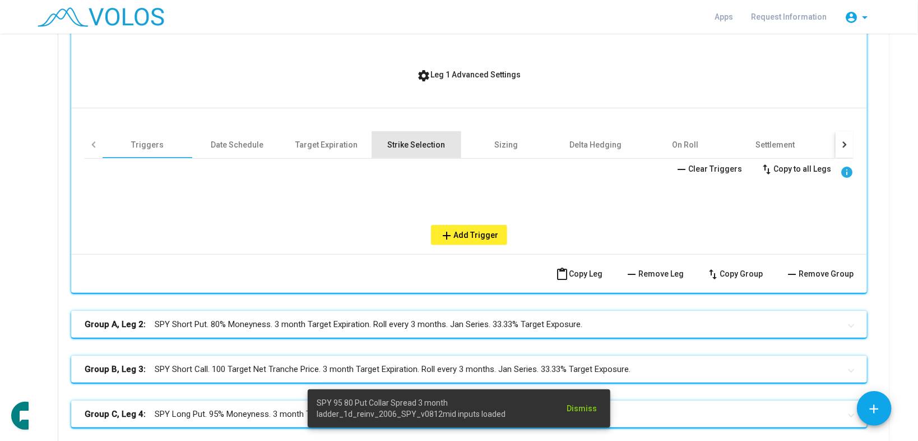
click at [429, 149] on div "Strike Selection" at bounding box center [417, 144] width 58 height 11
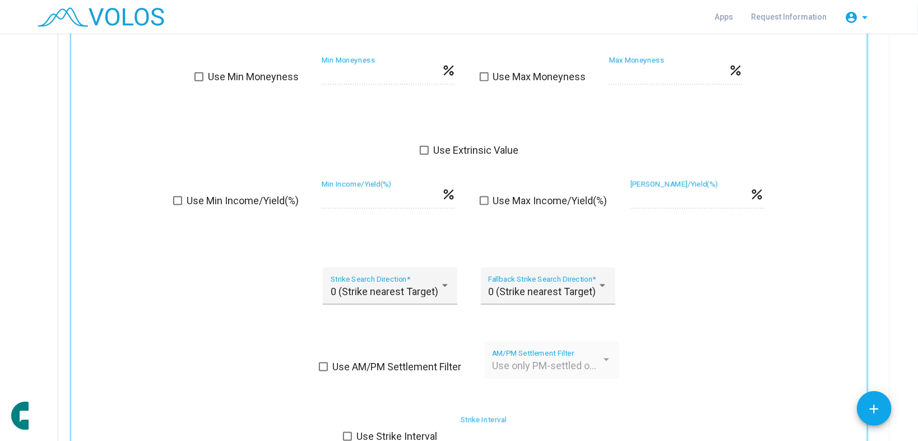
scroll to position [763, 0]
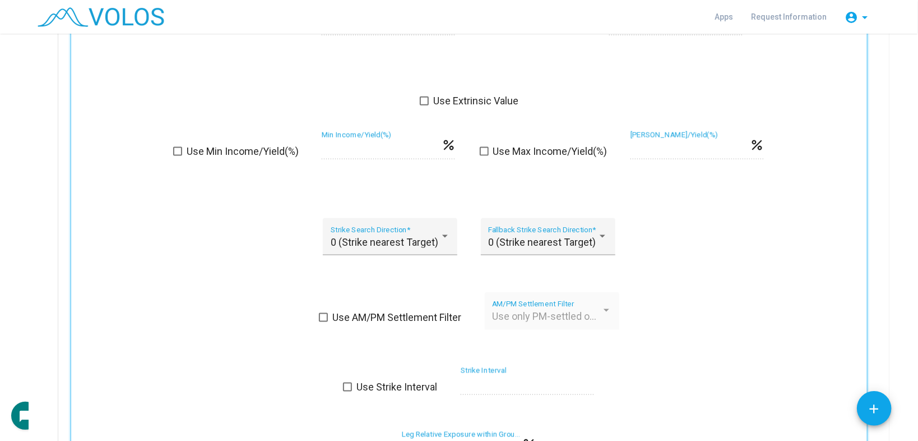
click at [386, 316] on span "Use AM/PM Settlement Filter" at bounding box center [396, 317] width 129 height 13
click at [525, 312] on span "Use only PM-settled options" at bounding box center [555, 316] width 126 height 12
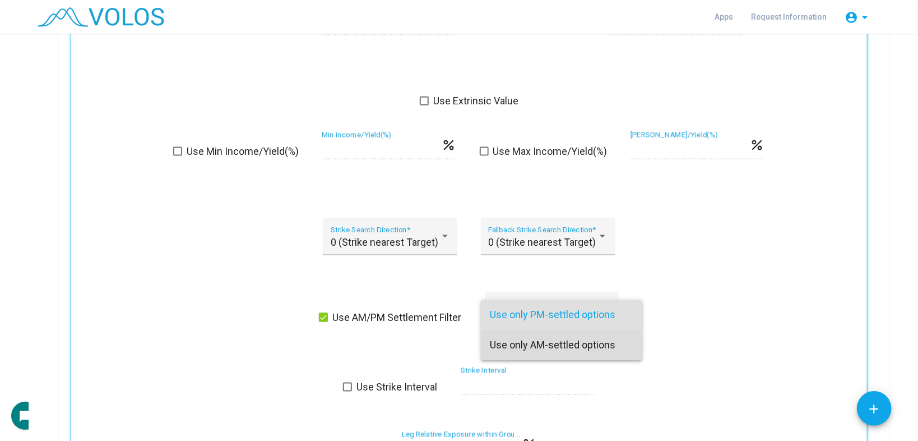
click at [530, 348] on span "Use only AM-settled options" at bounding box center [562, 345] width 144 height 30
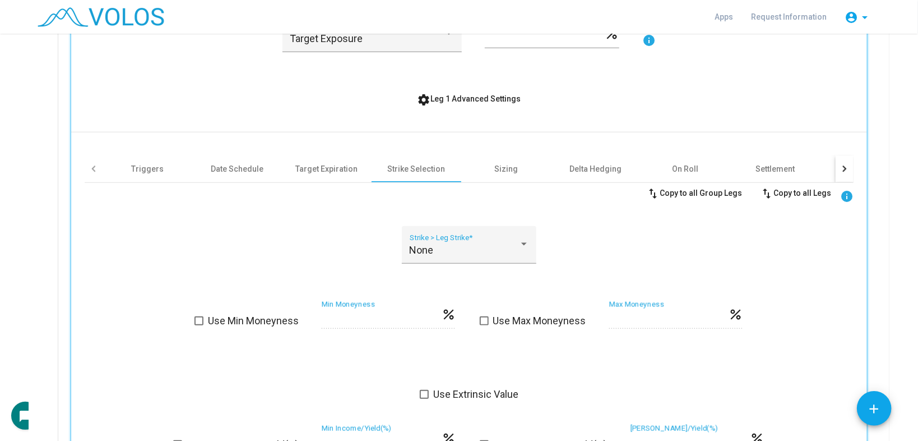
scroll to position [468, 0]
click at [784, 191] on span "swap_vert Copy to all Legs" at bounding box center [795, 194] width 71 height 9
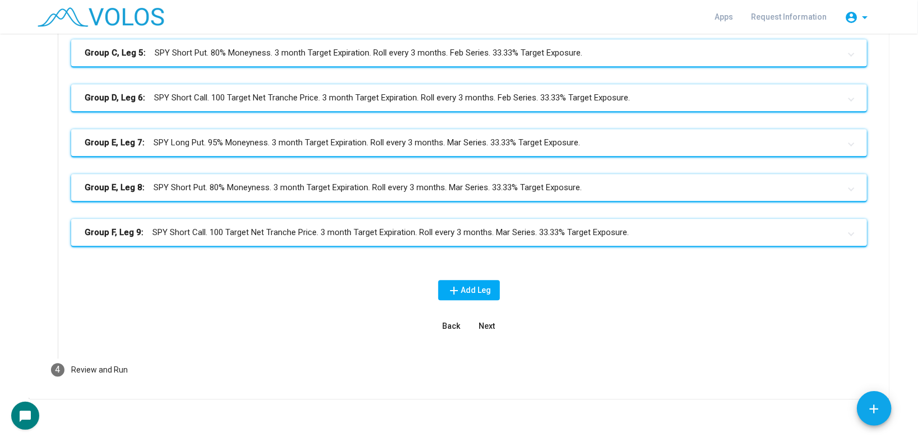
click at [521, 221] on mat-expansion-panel-header "Group F, Leg 9: SPY Short Call. 100 Target Net Tranche Price. 3 month Target Ex…" at bounding box center [469, 232] width 796 height 27
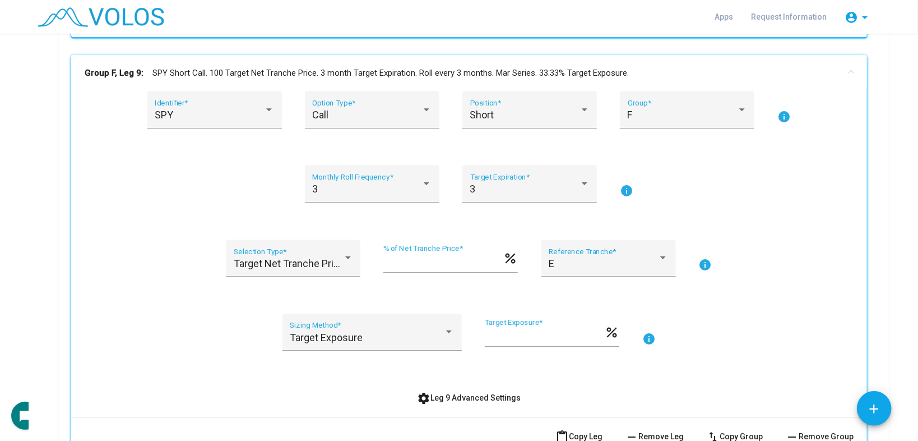
scroll to position [1827, 0]
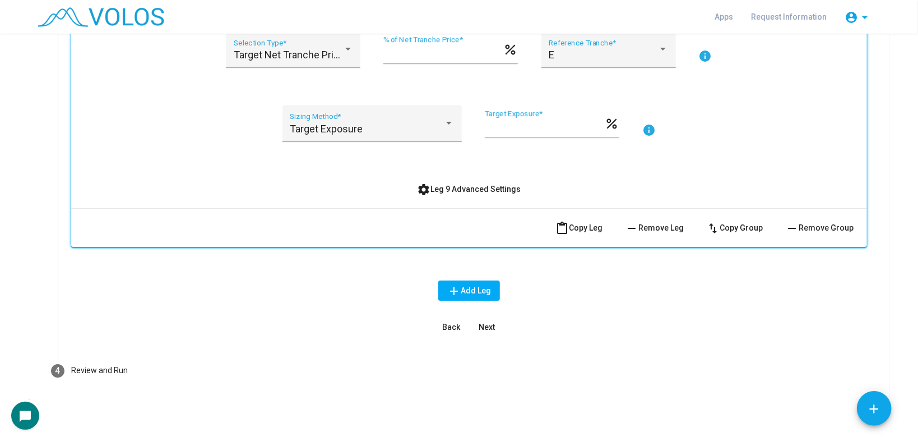
click at [472, 163] on div "SPY Identifier * Call Option Type * Short Position * F Group * info 3 Monthly R…" at bounding box center [469, 40] width 769 height 316
click at [472, 179] on button "settings Leg 9 Advanced Settings" at bounding box center [470, 189] width 122 height 20
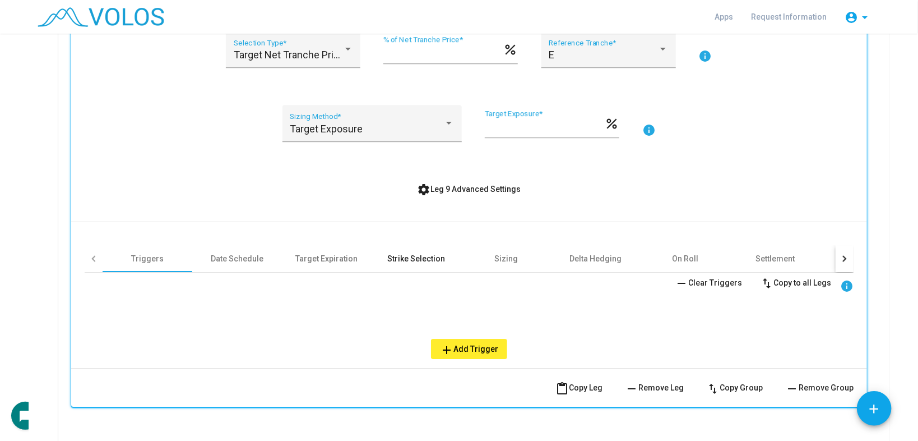
click at [427, 256] on div "Strike Selection" at bounding box center [417, 258] width 58 height 11
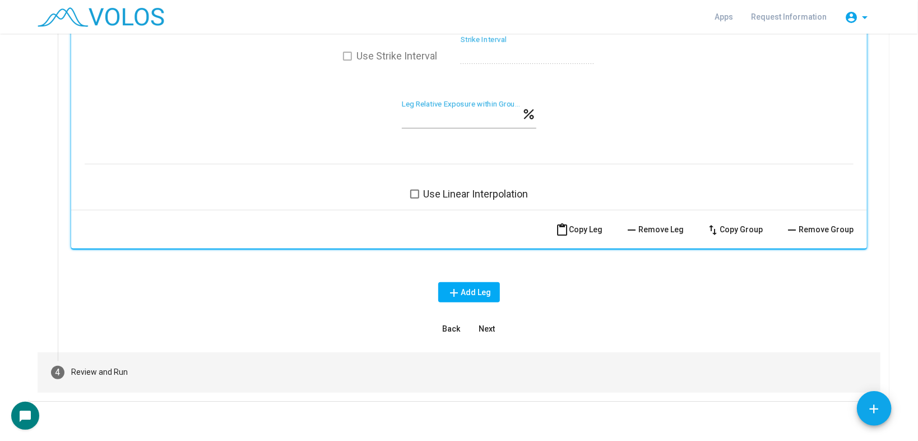
click at [289, 358] on mat-step-header "4 Review and Run" at bounding box center [459, 372] width 843 height 40
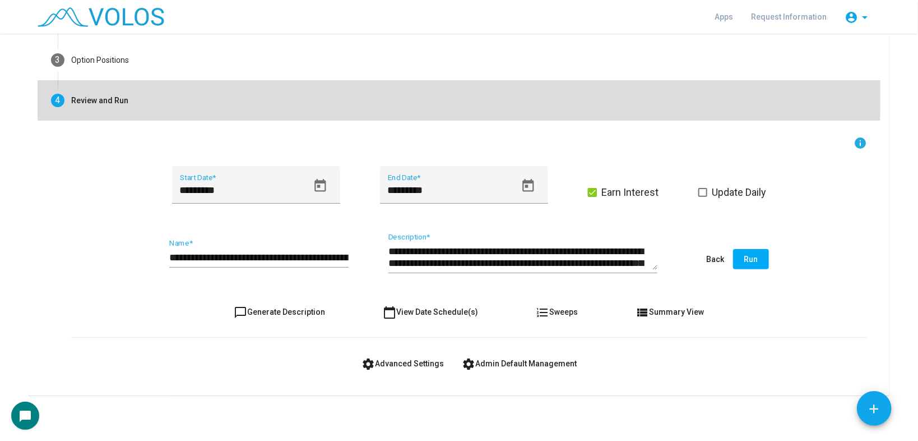
scroll to position [127, 0]
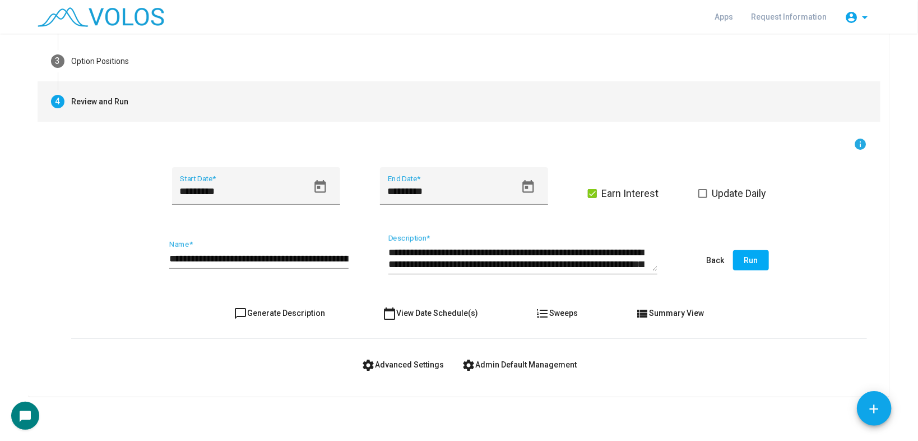
click at [334, 257] on input "**********" at bounding box center [258, 258] width 179 height 11
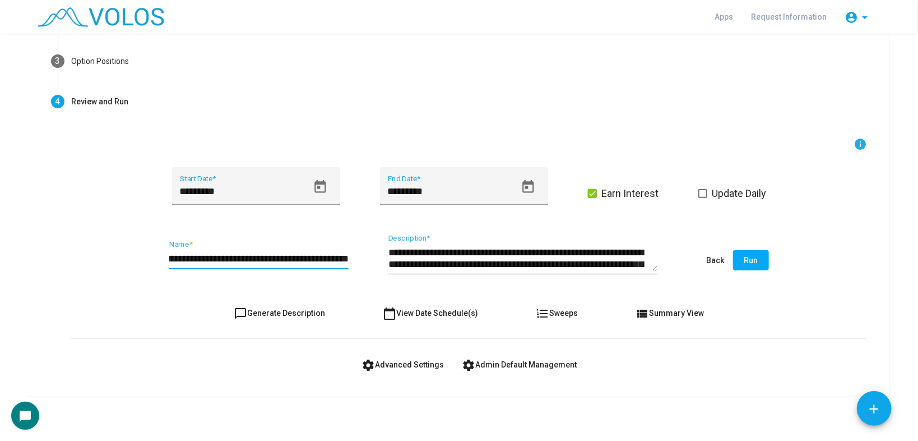
scroll to position [0, 177]
type input "**********"
click at [273, 318] on button "chat_bubble_outline Generate Description" at bounding box center [279, 313] width 109 height 20
type textarea "**********"
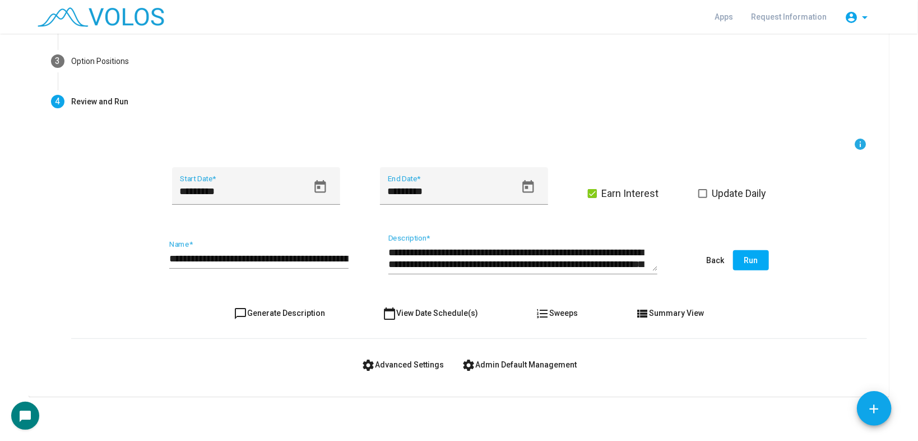
click at [738, 259] on button "Run" at bounding box center [751, 260] width 36 height 20
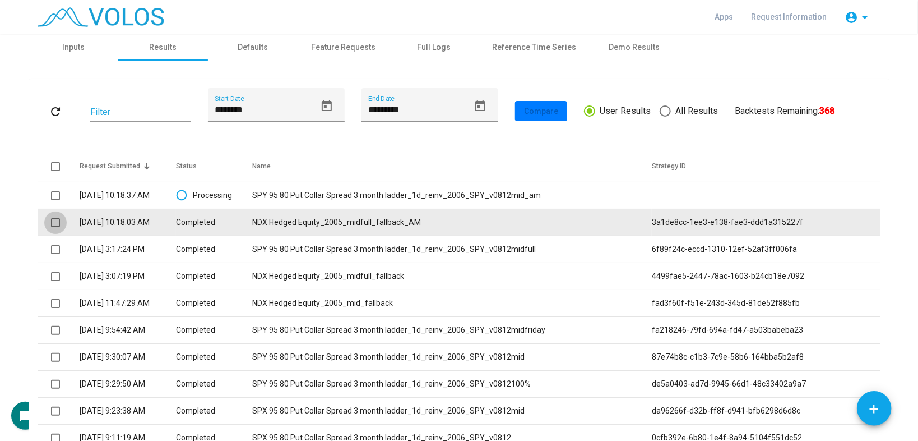
click at [51, 221] on span at bounding box center [55, 222] width 9 height 9
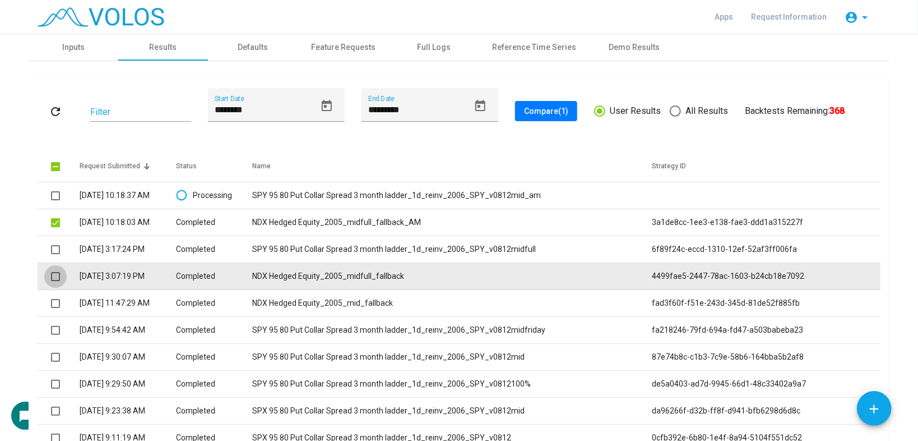
click at [53, 276] on span at bounding box center [55, 276] width 9 height 9
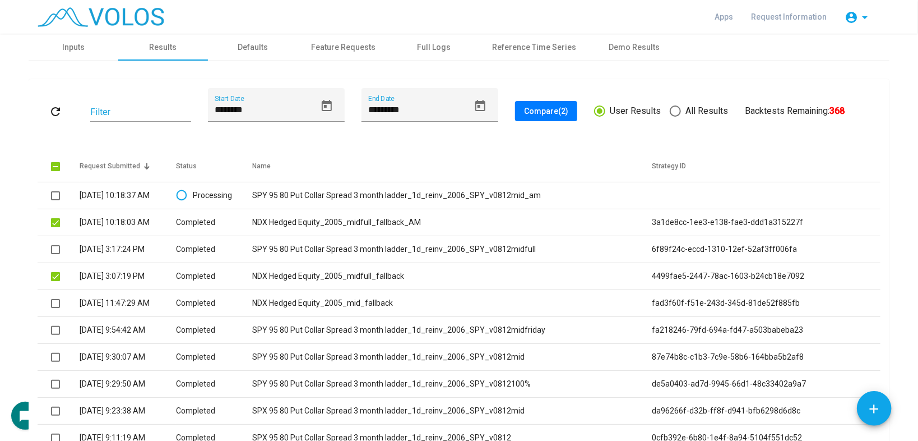
click at [548, 107] on span "Compare (2)" at bounding box center [546, 111] width 44 height 9
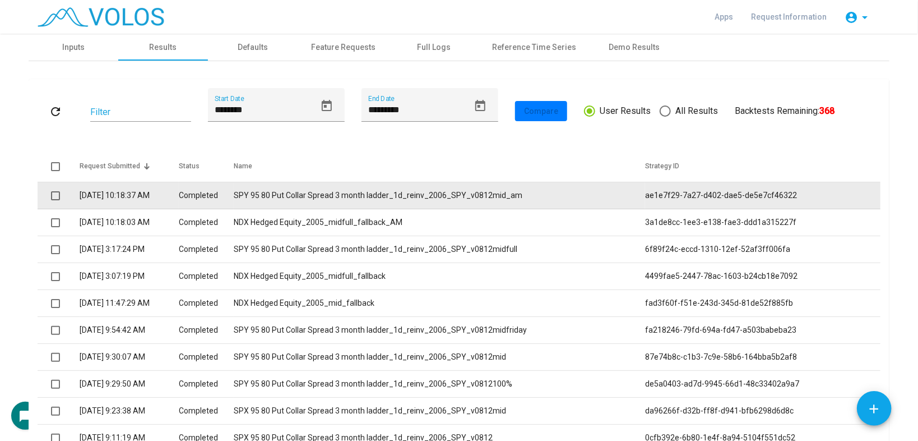
click at [318, 186] on td "SPY 95 80 Put Collar Spread 3 month ladder_1d_reinv_2006_SPY_v0812mid_am" at bounding box center [440, 195] width 412 height 27
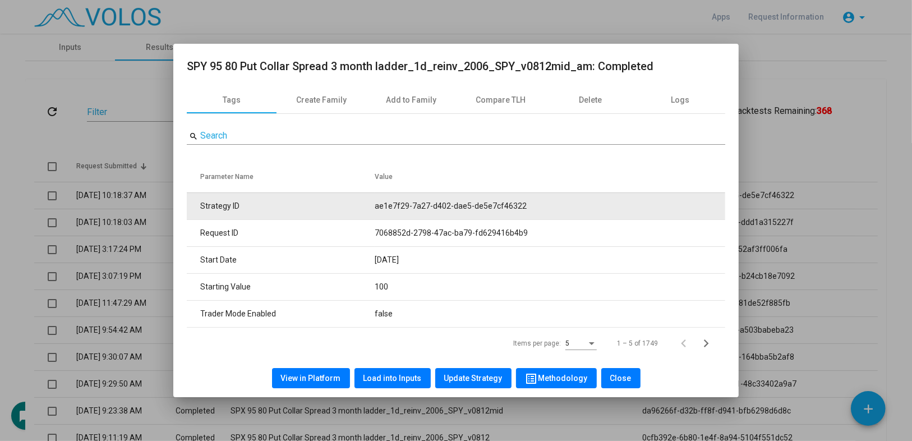
drag, startPoint x: 369, startPoint y: 208, endPoint x: 569, endPoint y: 206, distance: 199.6
click at [569, 206] on tr "Strategy ID ae1e7f29-7a27-d402-dae5-de5e7cf46322" at bounding box center [456, 205] width 538 height 27
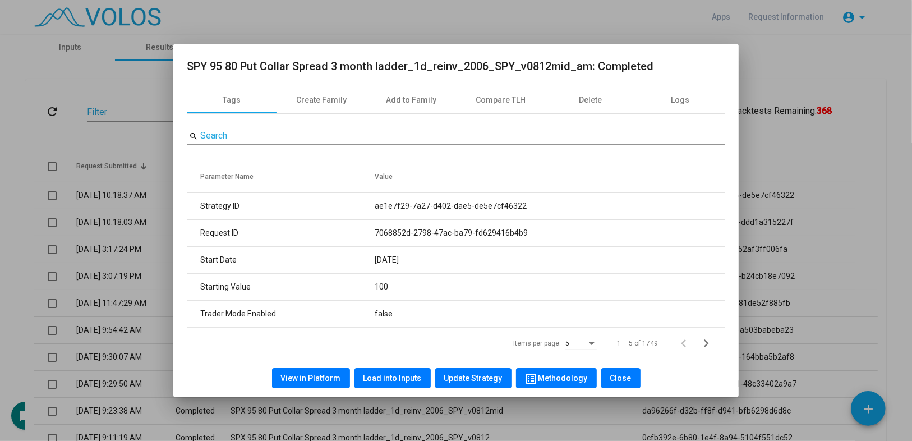
copy tr "ae1e7f29-7a27-d402-dae5-de5e7cf46322"
click at [2, 134] on div at bounding box center [456, 220] width 912 height 441
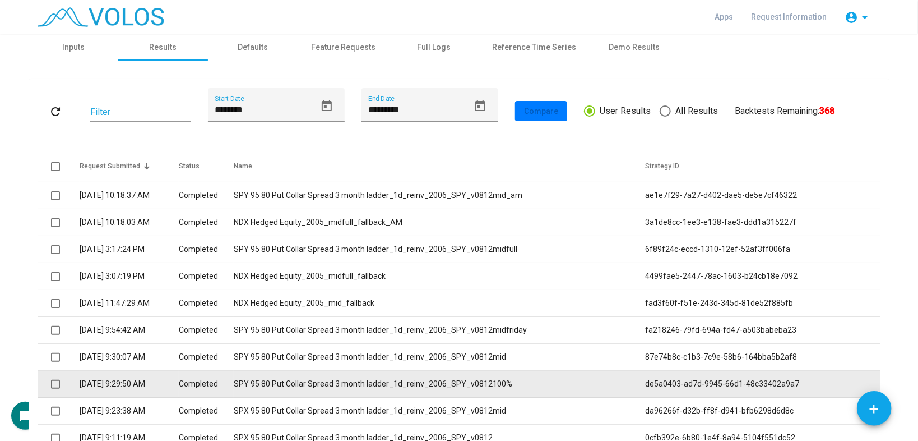
click at [426, 376] on td "SPY 95 80 Put Collar Spread 3 month ladder_1d_reinv_2006_SPY_v0812100%" at bounding box center [440, 384] width 412 height 27
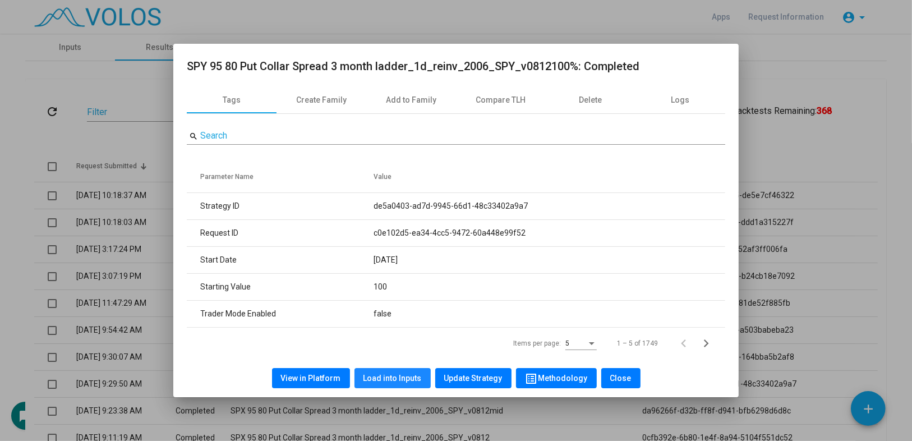
click at [407, 380] on span "Load into Inputs" at bounding box center [392, 377] width 58 height 9
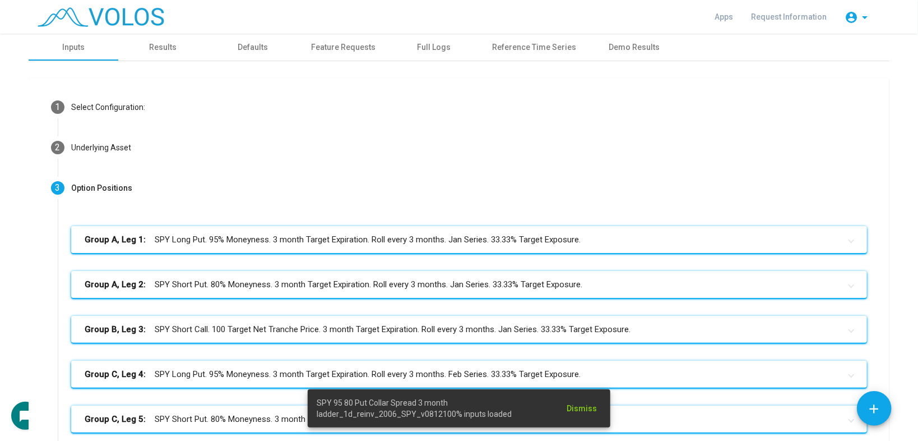
click at [372, 238] on mat-panel-title "Group A, Leg 1: SPY Long Put. 95% Moneyness. 3 month Target Expiration. Roll ev…" at bounding box center [463, 239] width 756 height 13
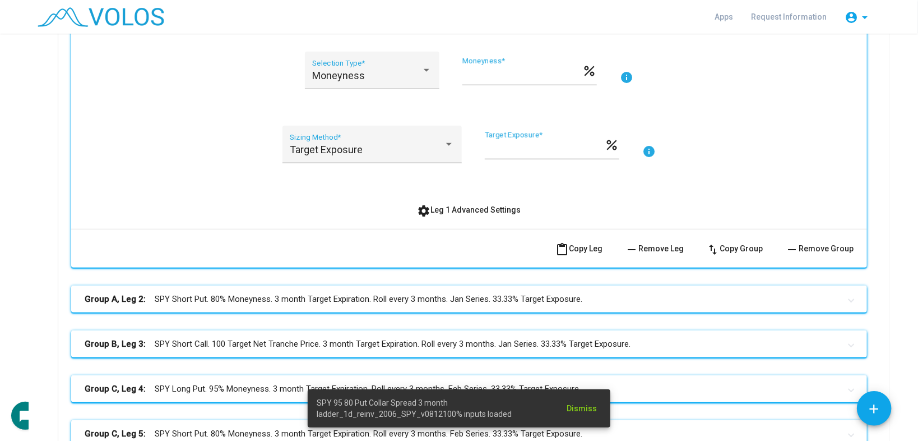
scroll to position [359, 0]
click at [460, 224] on div "SPY Identifier * Put Option Type * Long Position * A Group * info 3 Monthly Rol…" at bounding box center [469, 65] width 796 height 325
click at [465, 211] on span "settings Leg 1 Advanced Settings" at bounding box center [470, 209] width 104 height 9
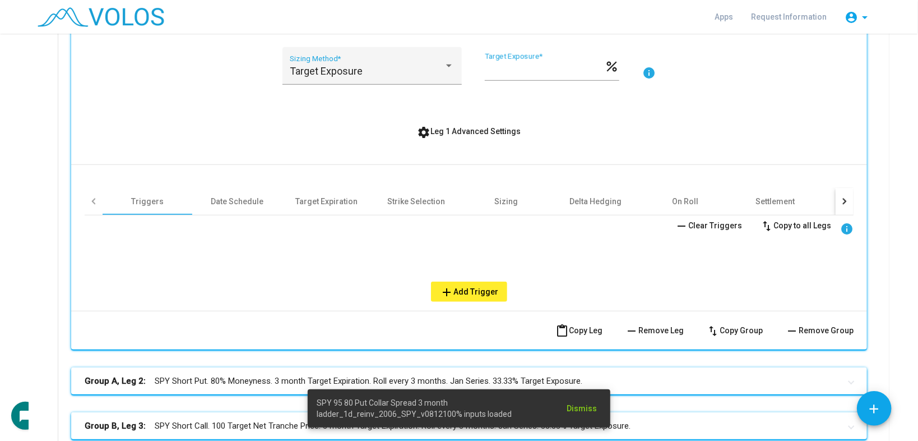
scroll to position [449, 0]
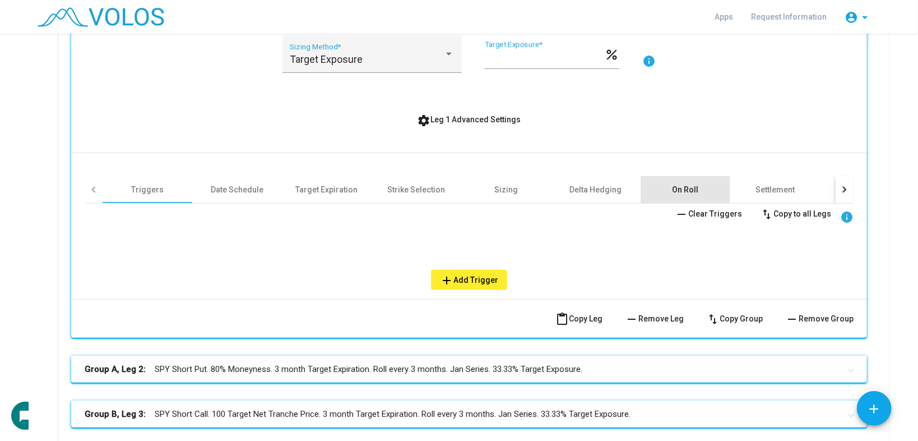
click at [655, 186] on div "On Roll" at bounding box center [686, 189] width 90 height 27
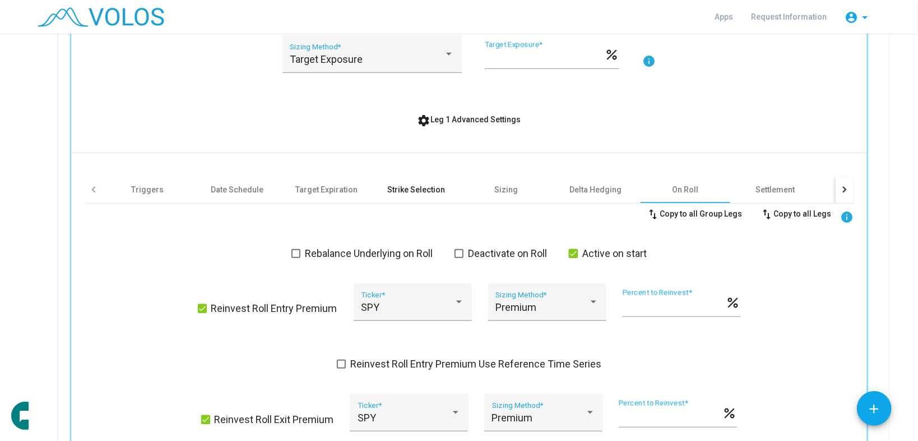
click at [419, 184] on div "Strike Selection" at bounding box center [417, 189] width 58 height 11
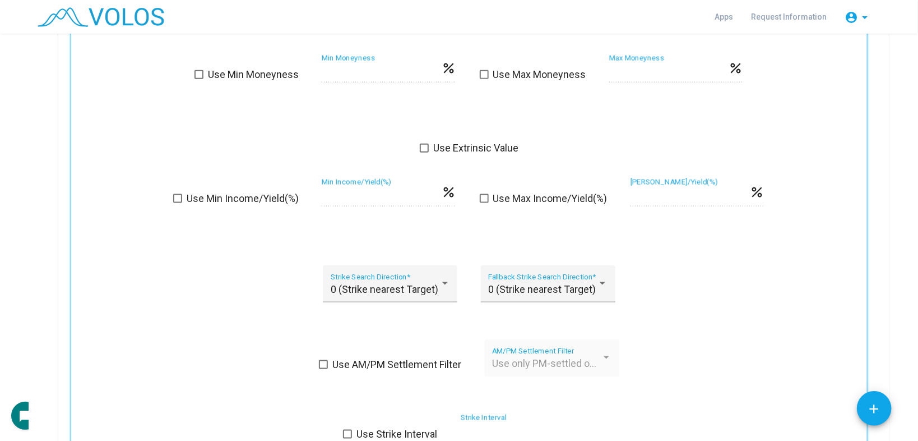
scroll to position [718, 0]
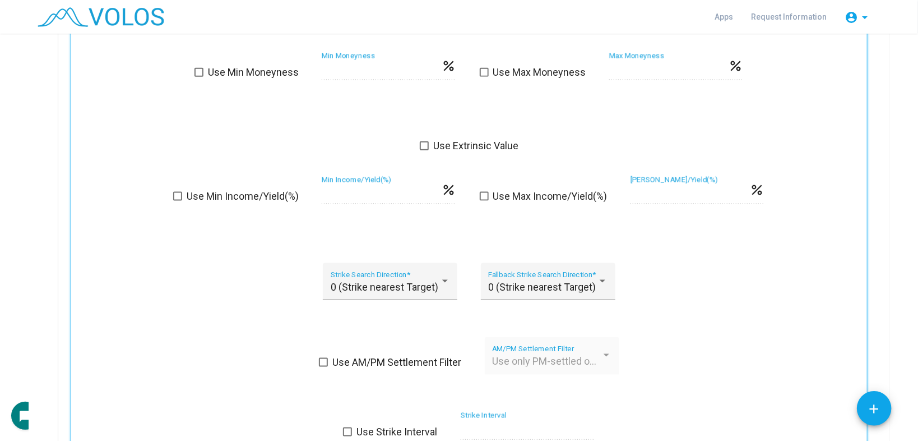
click at [348, 349] on div "Use AM/PM Settlement Filter Use only PM-settled options AM/PM Settlement Filter" at bounding box center [469, 362] width 769 height 51
click at [408, 359] on span "Use AM/PM Settlement Filter" at bounding box center [396, 361] width 129 height 13
click at [519, 358] on span "Use only PM-settled options" at bounding box center [555, 361] width 126 height 12
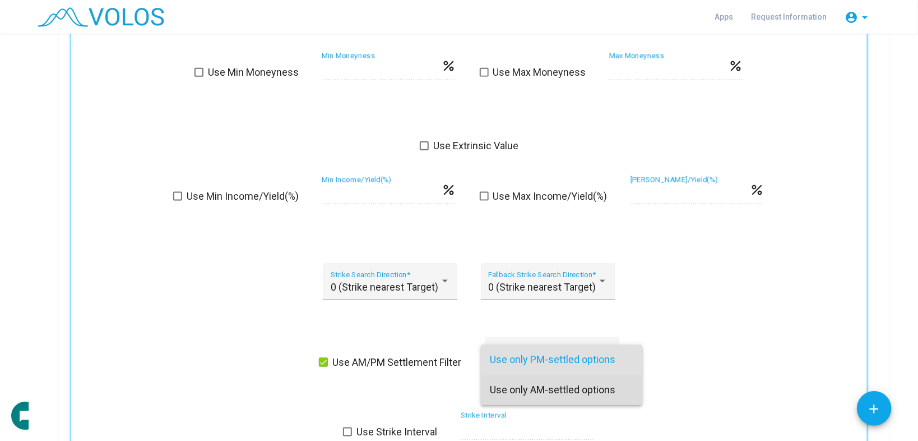
drag, startPoint x: 526, startPoint y: 387, endPoint x: 530, endPoint y: 368, distance: 18.9
click at [526, 387] on span "Use only AM-settled options" at bounding box center [562, 390] width 144 height 30
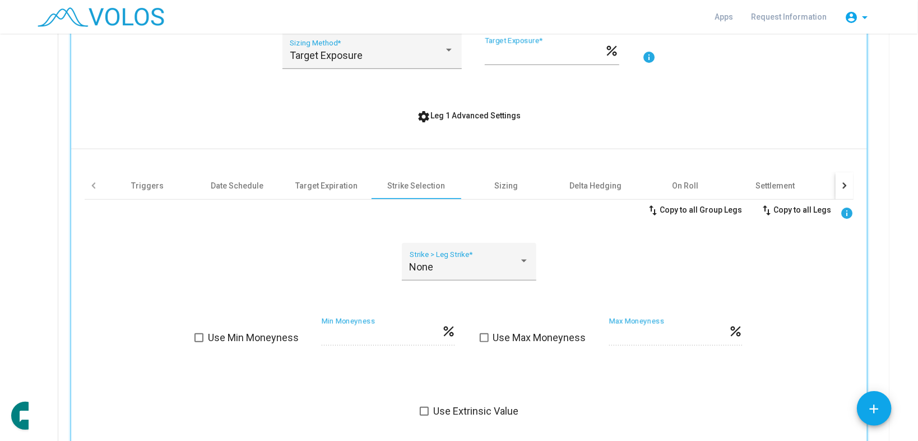
scroll to position [449, 0]
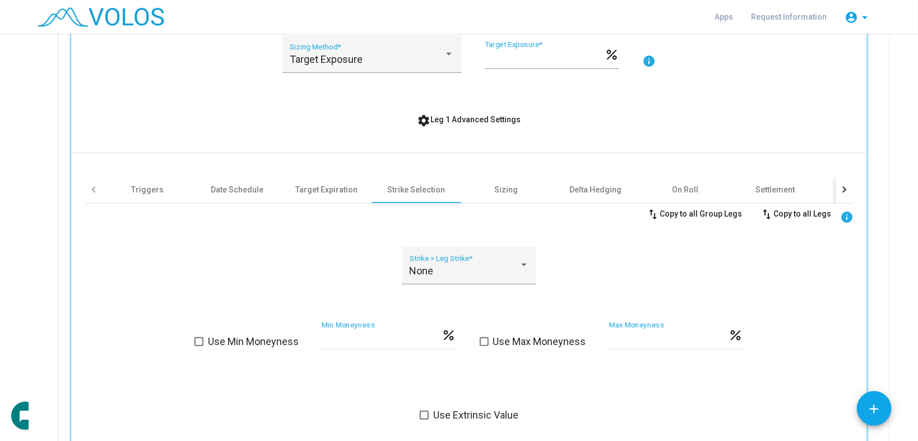
click at [792, 207] on button "swap_vert Copy to all Legs" at bounding box center [795, 214] width 89 height 20
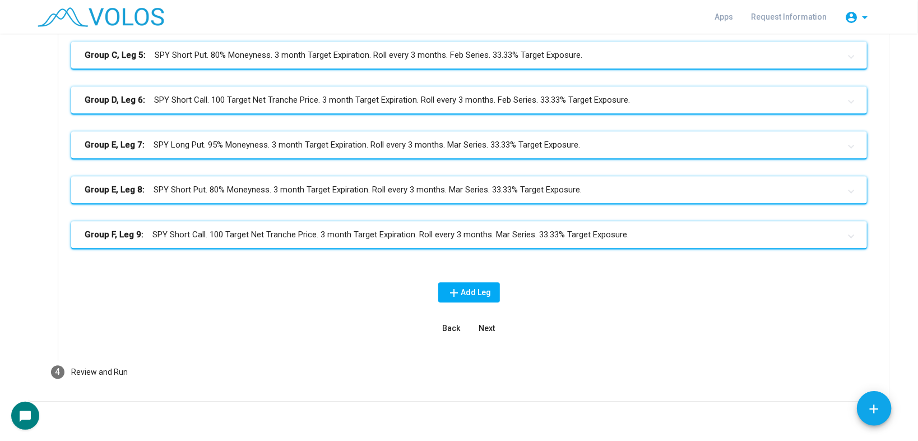
scroll to position [1454, 0]
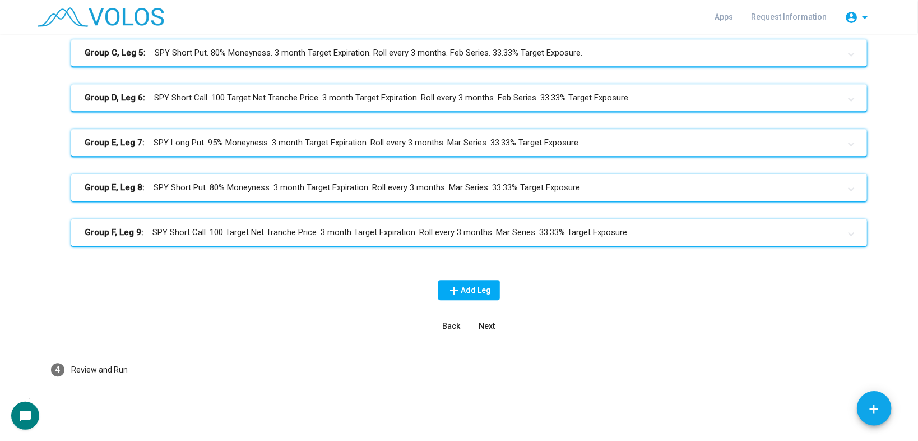
click at [497, 228] on mat-panel-title "Group F, Leg 9: SPY Short Call. 100 Target Net Tranche Price. 3 month Target Ex…" at bounding box center [463, 232] width 756 height 13
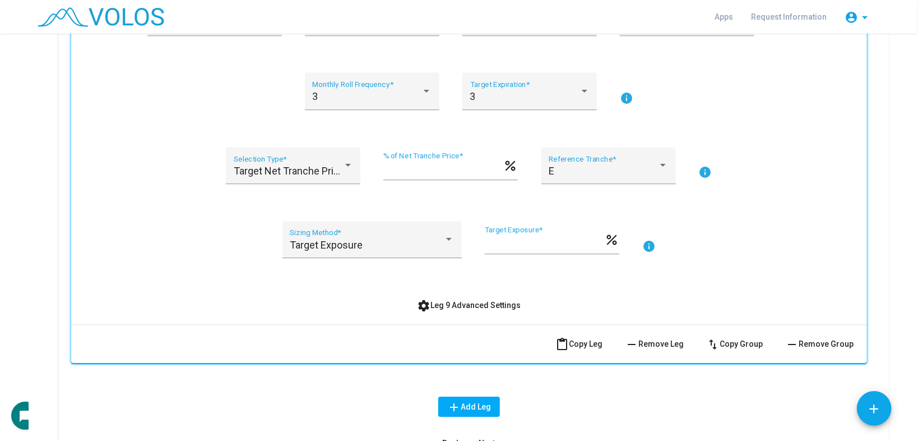
scroll to position [1827, 0]
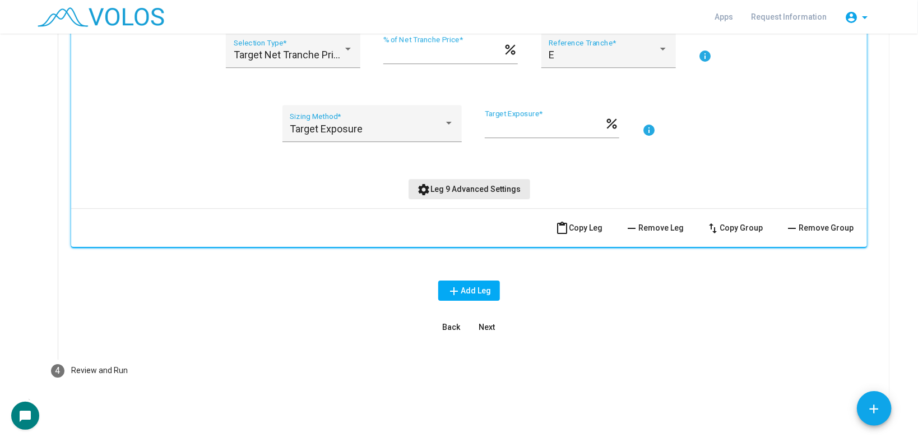
click at [469, 184] on span "settings Leg 9 Advanced Settings" at bounding box center [470, 188] width 104 height 9
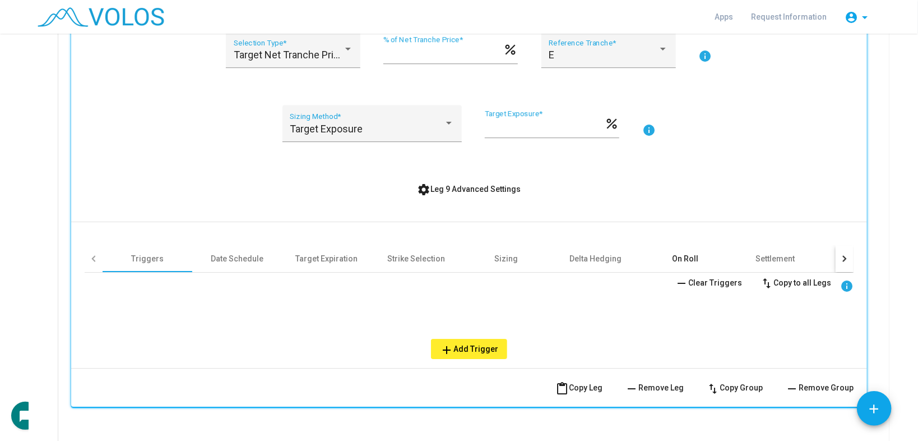
click at [678, 253] on div "On Roll" at bounding box center [686, 258] width 26 height 11
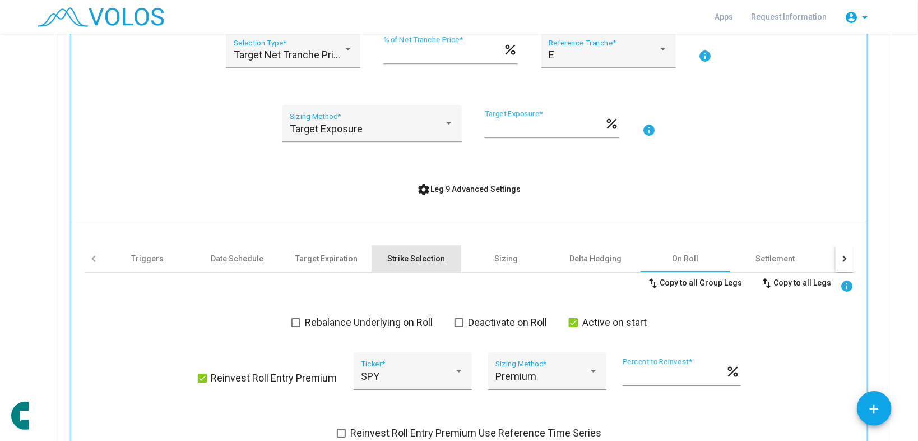
click at [415, 262] on div "Strike Selection" at bounding box center [417, 258] width 90 height 27
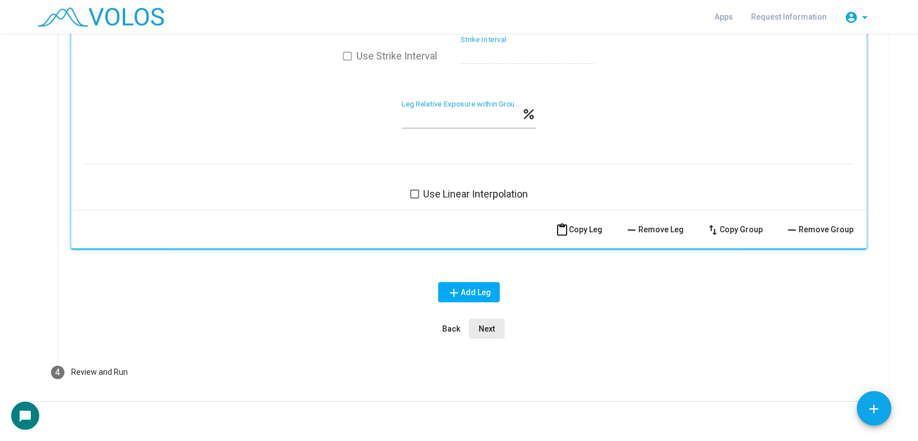
click at [487, 318] on button "Next" at bounding box center [487, 328] width 36 height 20
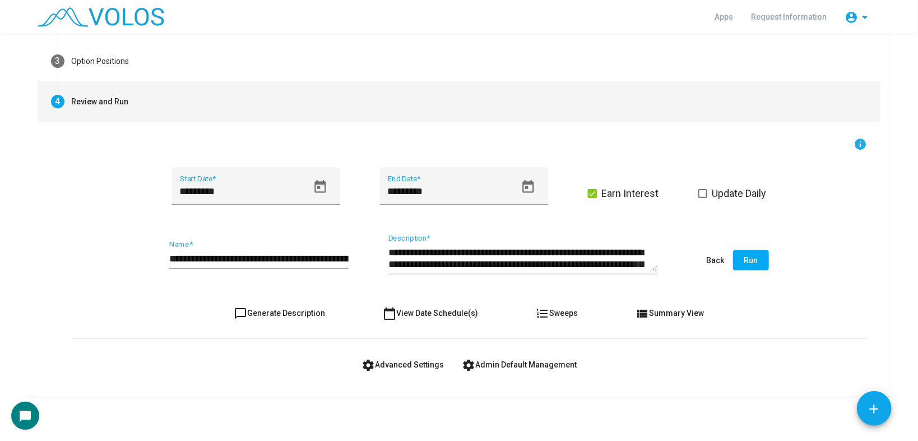
click at [297, 257] on input "**********" at bounding box center [258, 258] width 179 height 11
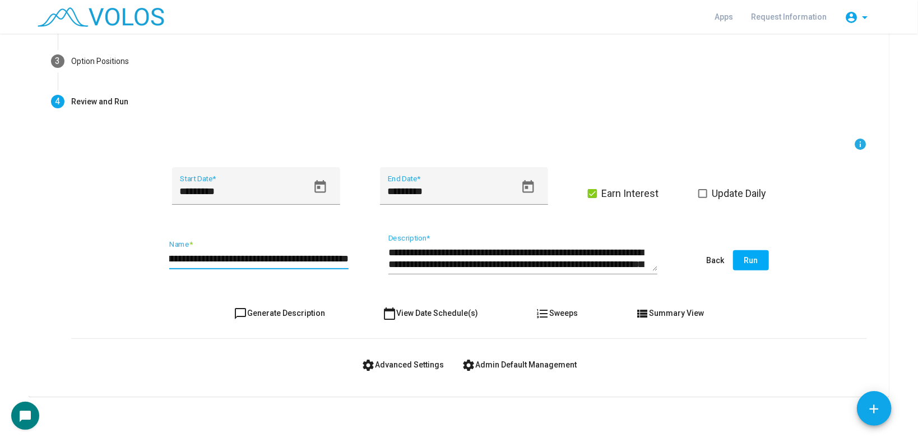
scroll to position [0, 186]
type input "**********"
click at [747, 262] on span "Run" at bounding box center [752, 260] width 14 height 9
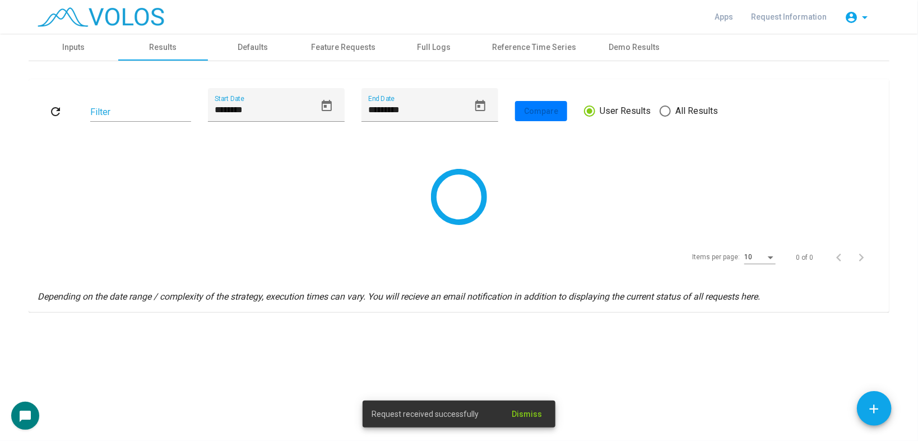
scroll to position [0, 0]
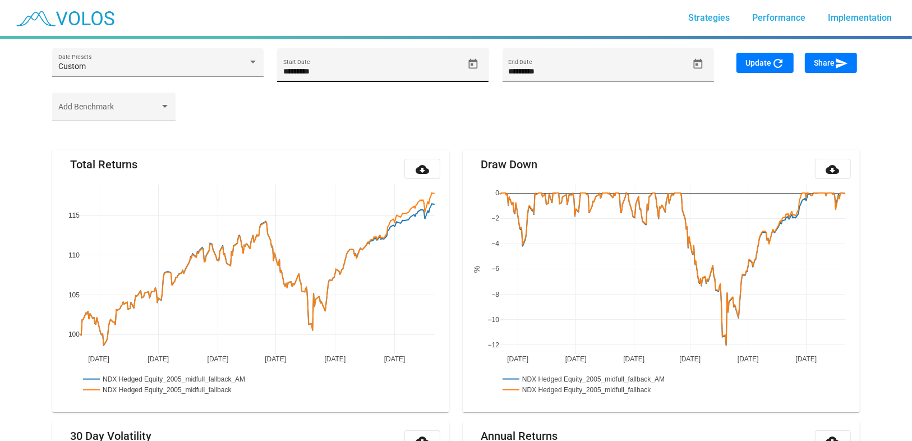
click at [479, 61] on span "Open calendar" at bounding box center [473, 64] width 20 height 12
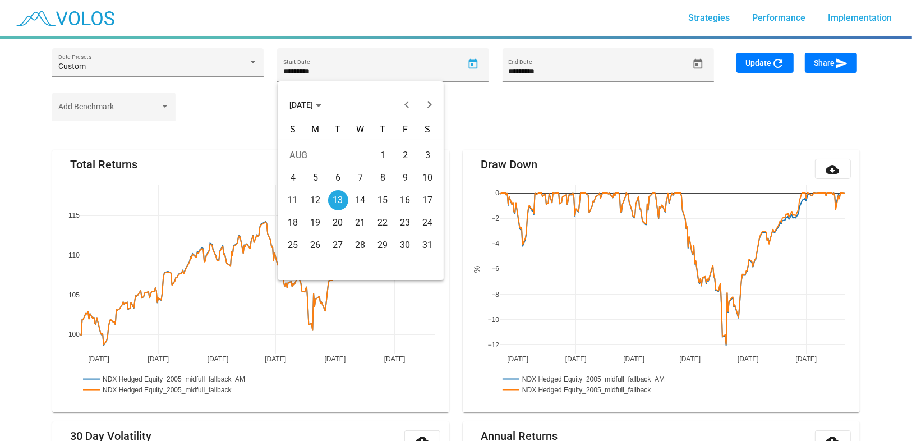
click at [315, 113] on button "AUG 2024" at bounding box center [305, 105] width 50 height 22
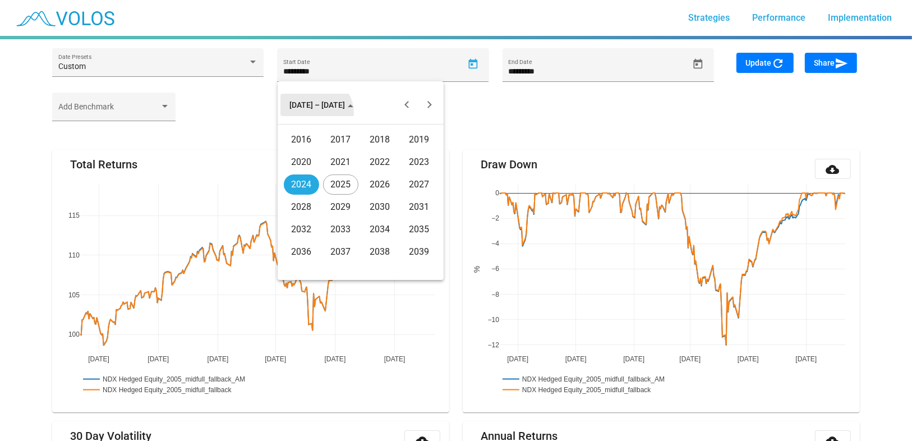
click at [315, 106] on span "2016 – 2039" at bounding box center [321, 104] width 64 height 9
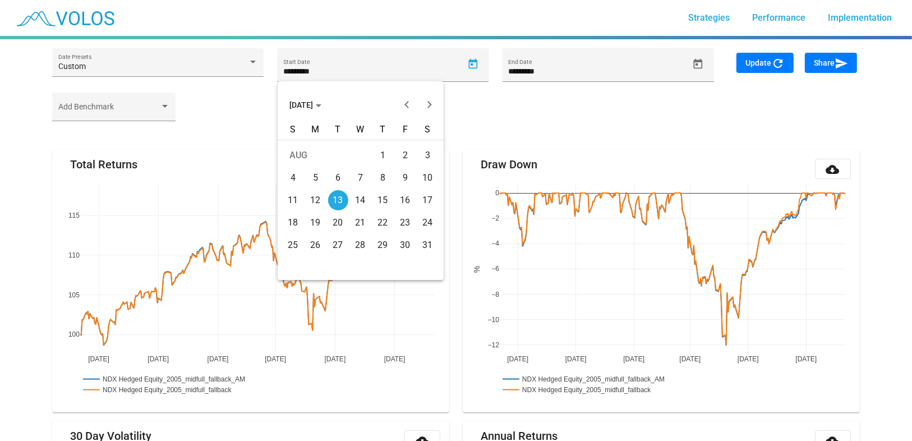
click at [315, 106] on span "AUG 2024" at bounding box center [305, 104] width 32 height 9
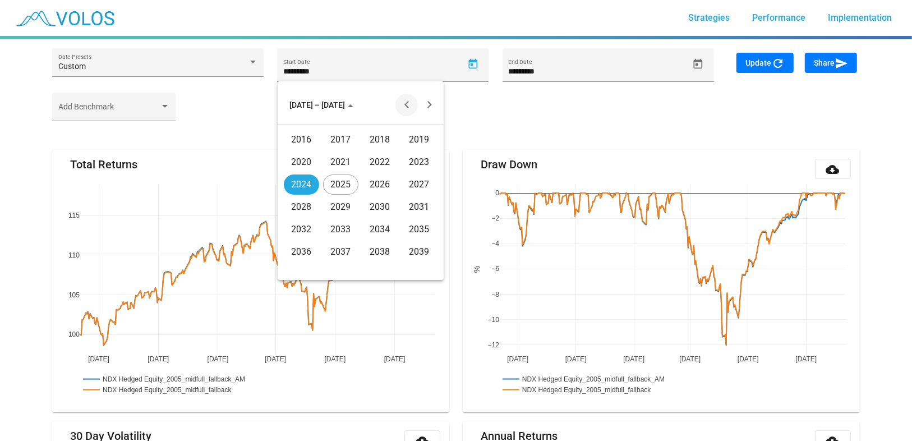
click at [401, 107] on button "Previous 20 years" at bounding box center [406, 105] width 22 height 22
click at [334, 207] on div "2005" at bounding box center [340, 207] width 35 height 20
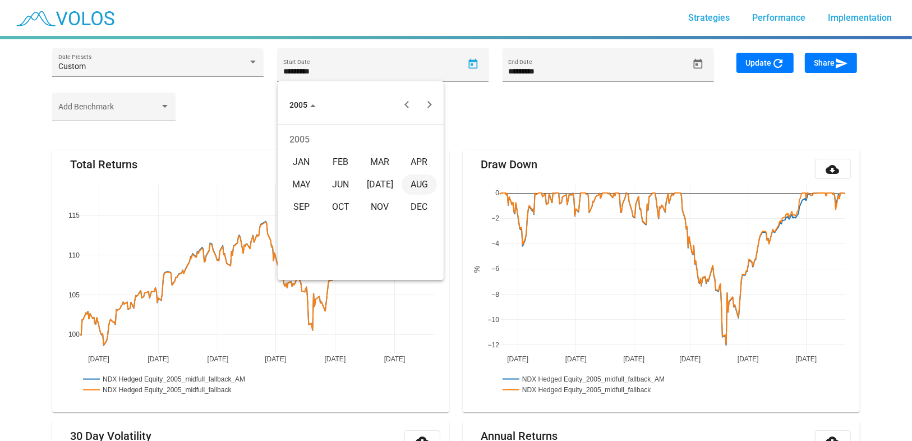
click at [307, 165] on div "JAN" at bounding box center [301, 162] width 35 height 20
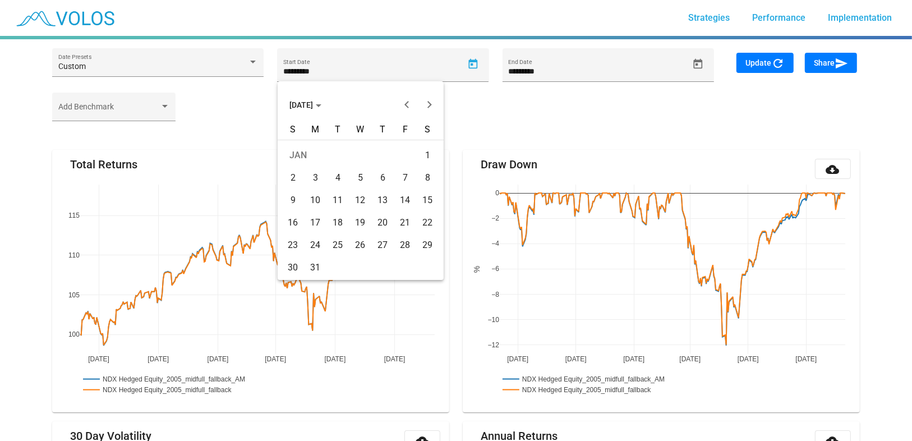
click at [404, 220] on div "21" at bounding box center [405, 223] width 20 height 20
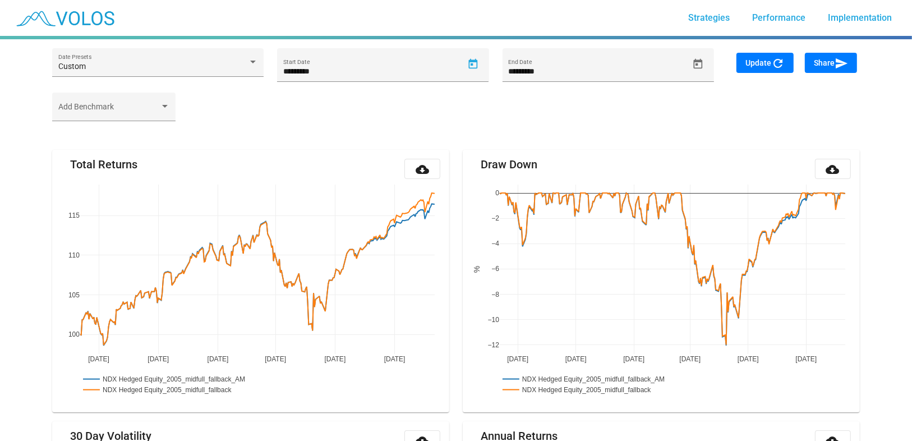
type input "*********"
click at [779, 66] on mat-icon "refresh" at bounding box center [777, 63] width 13 height 13
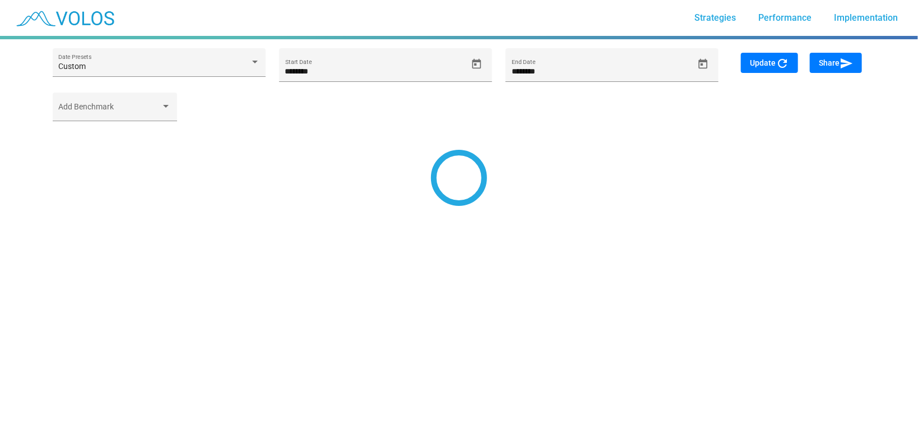
type input "*********"
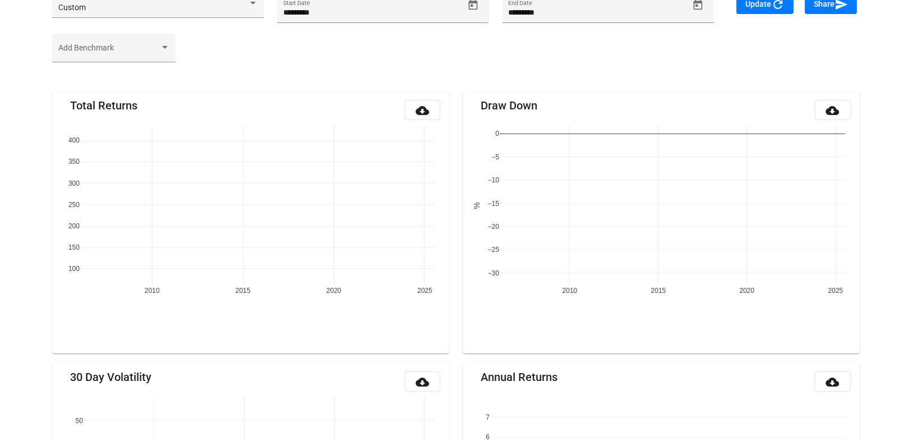
scroll to position [131, 0]
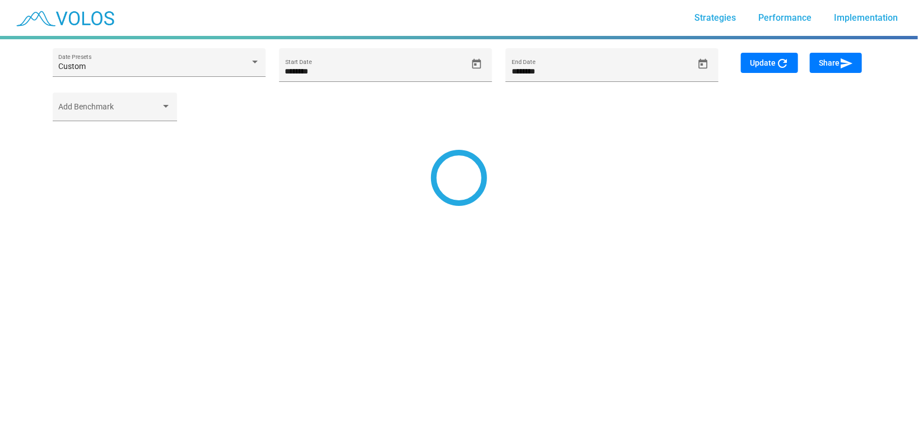
type input "*********"
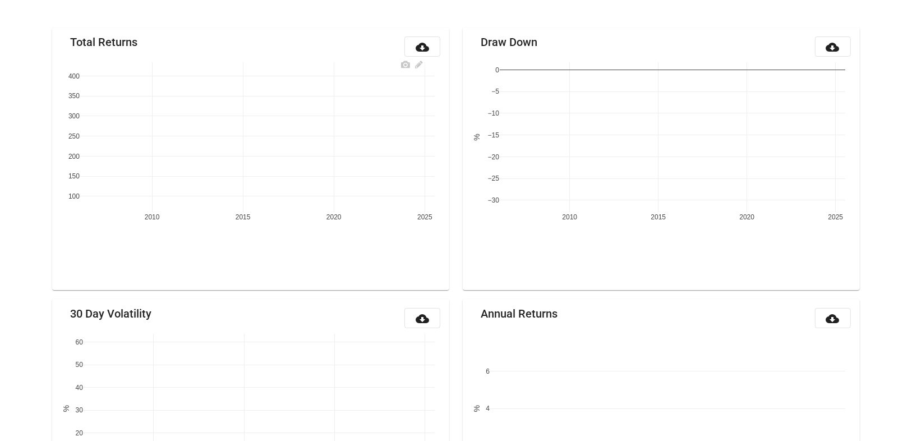
scroll to position [131, 0]
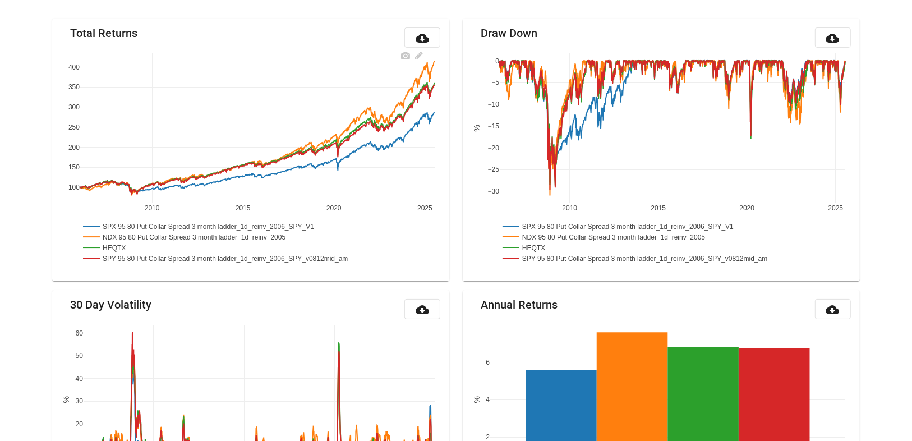
click at [103, 252] on rect at bounding box center [231, 257] width 302 height 11
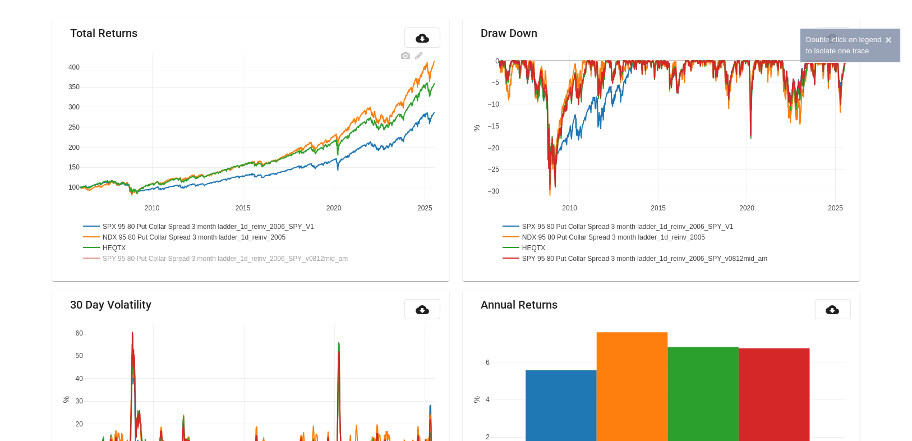
click at [114, 253] on rect at bounding box center [231, 257] width 302 height 11
click at [113, 245] on rect at bounding box center [104, 247] width 49 height 11
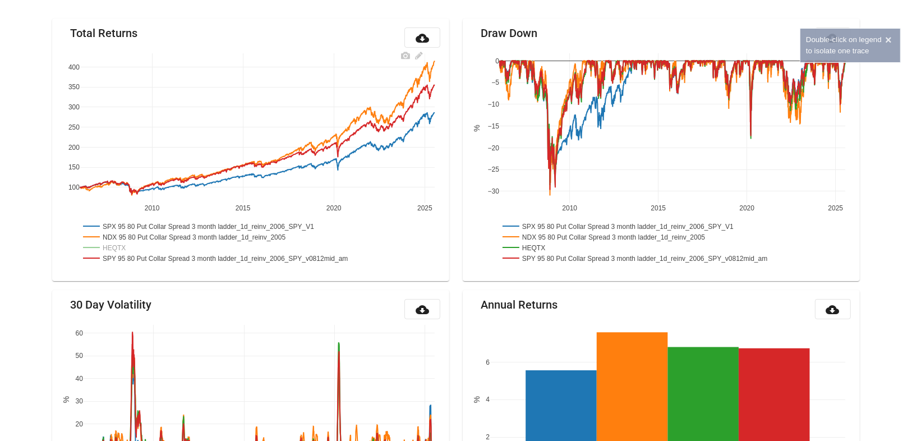
click at [113, 245] on rect at bounding box center [104, 247] width 49 height 11
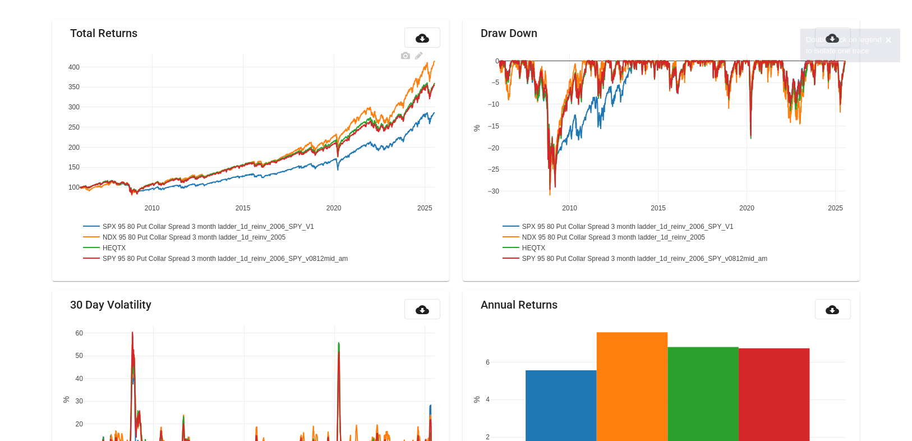
click at [115, 238] on rect at bounding box center [197, 236] width 234 height 11
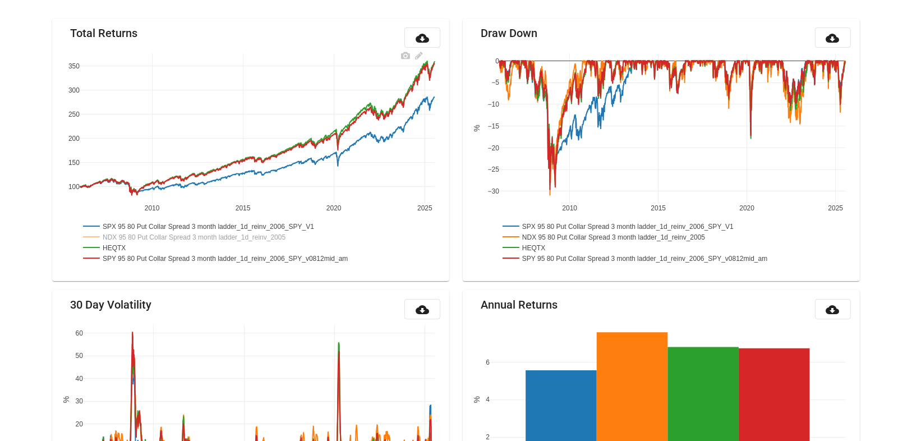
click at [116, 226] on rect at bounding box center [211, 225] width 262 height 11
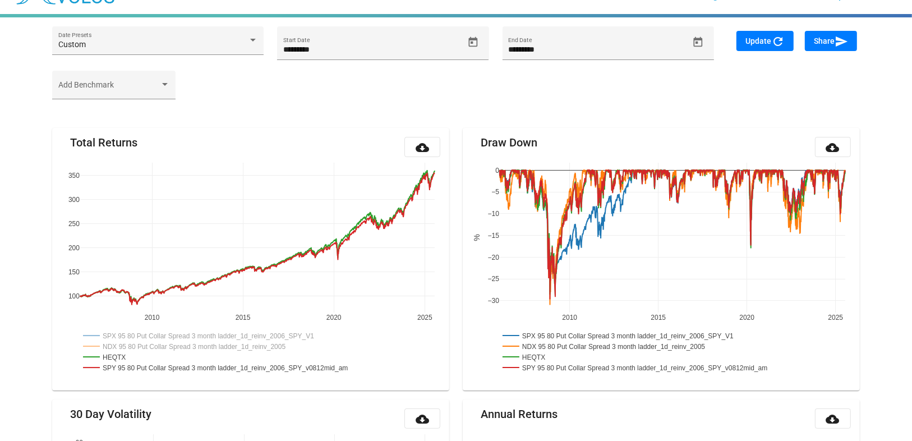
scroll to position [0, 0]
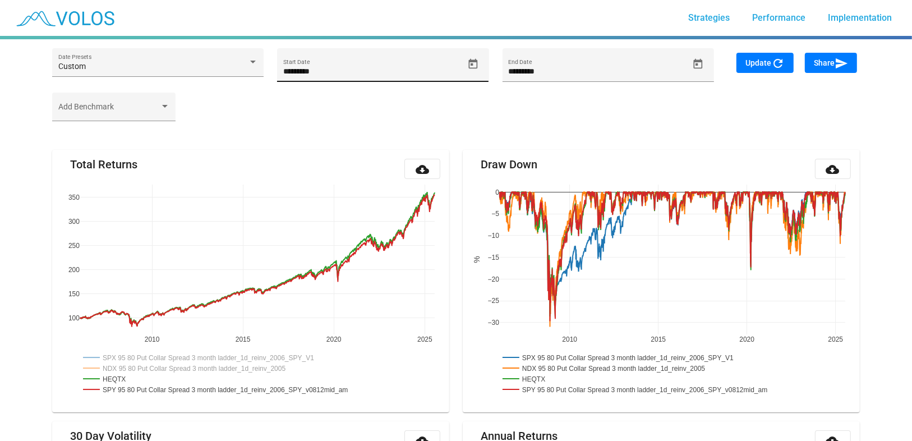
click at [468, 59] on icon "Open calendar" at bounding box center [473, 64] width 12 height 12
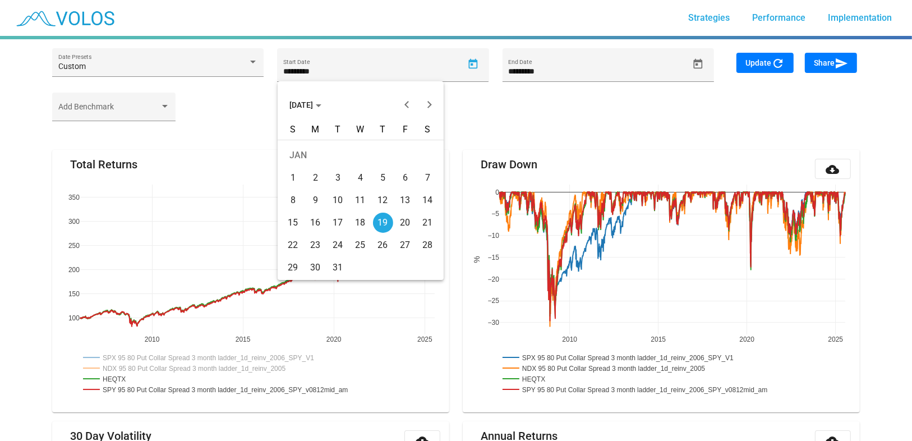
click at [317, 96] on button "[DATE]" at bounding box center [305, 105] width 50 height 22
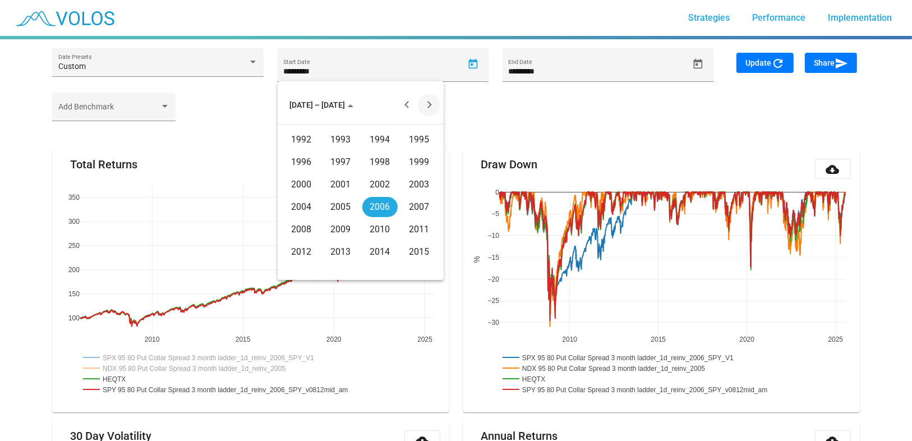
click at [434, 103] on button "Next 20 years" at bounding box center [429, 105] width 22 height 22
click at [348, 160] on div "2021" at bounding box center [340, 162] width 35 height 20
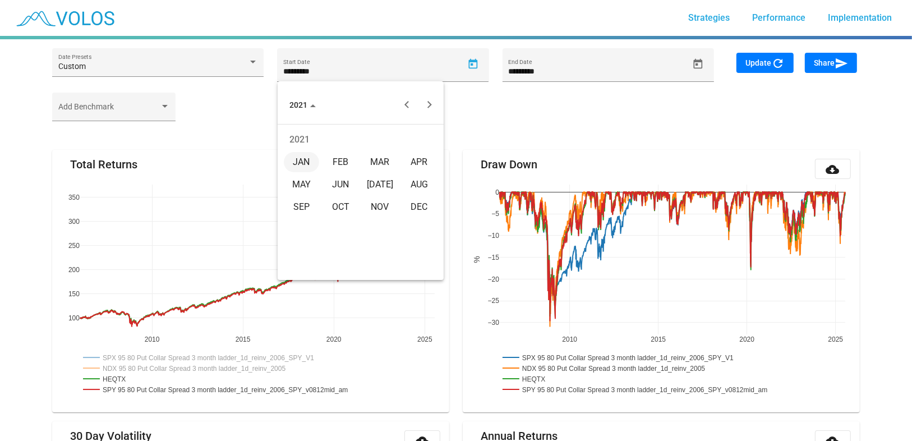
click at [390, 209] on div "NOV" at bounding box center [379, 207] width 35 height 20
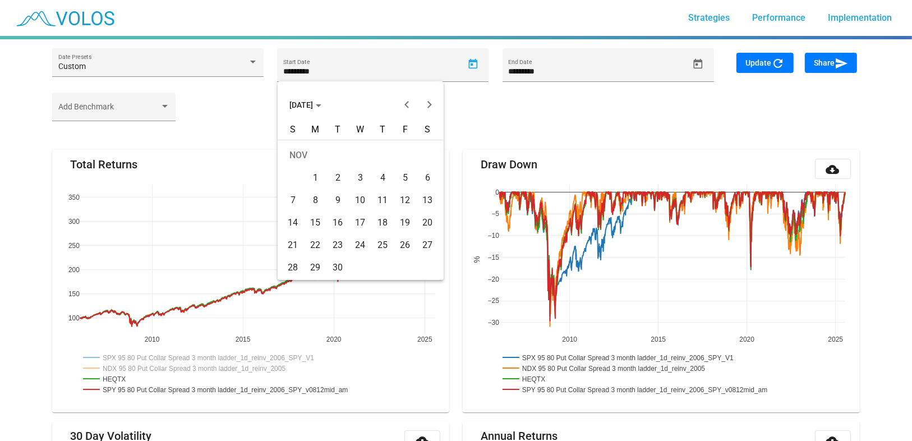
click at [380, 210] on td "11" at bounding box center [383, 200] width 22 height 22
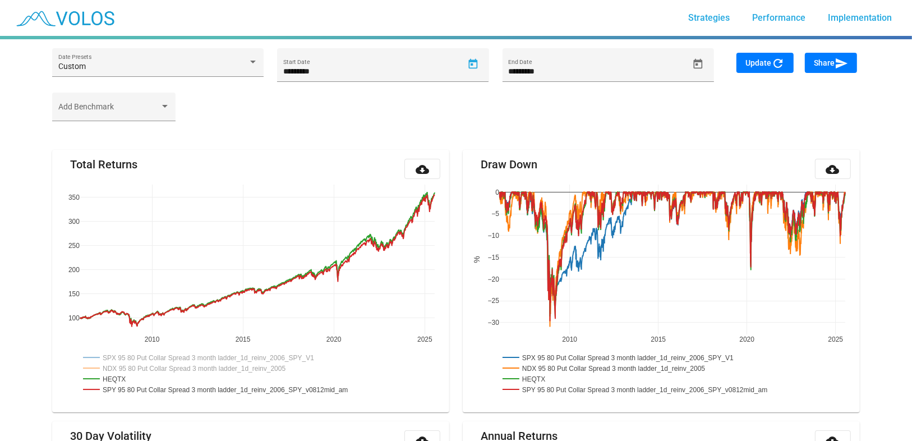
type input "**********"
click at [756, 61] on span "Update refresh" at bounding box center [764, 62] width 39 height 9
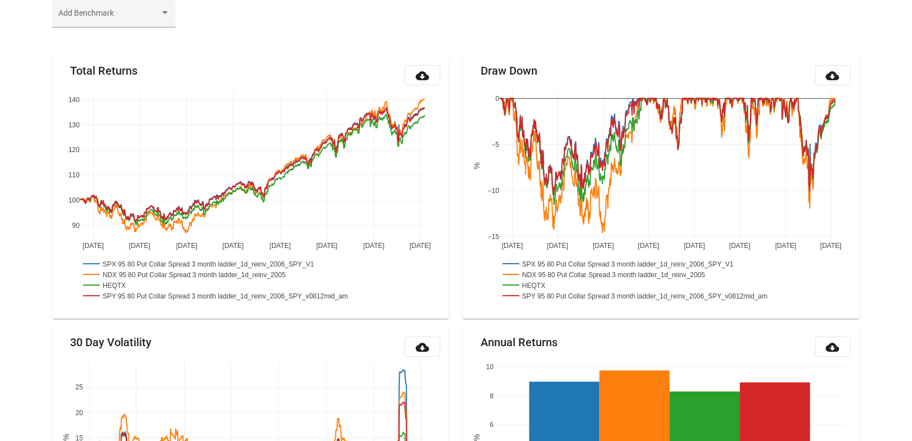
scroll to position [131, 0]
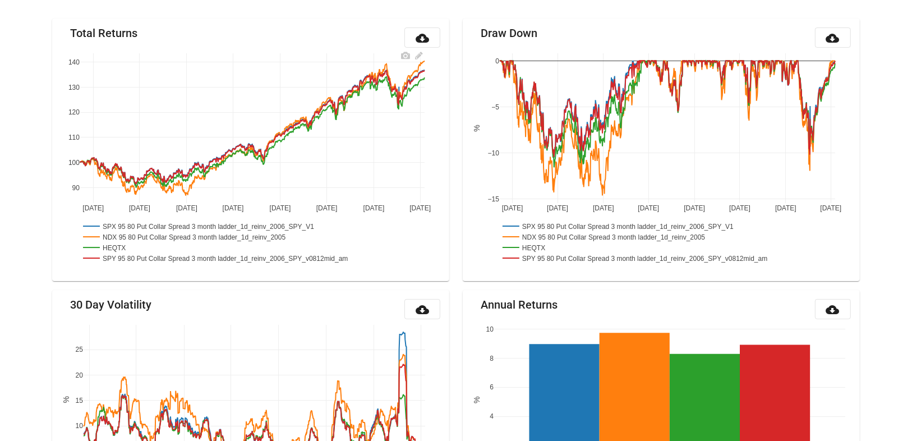
click at [146, 235] on rect at bounding box center [197, 236] width 234 height 11
click at [147, 225] on rect at bounding box center [211, 225] width 262 height 11
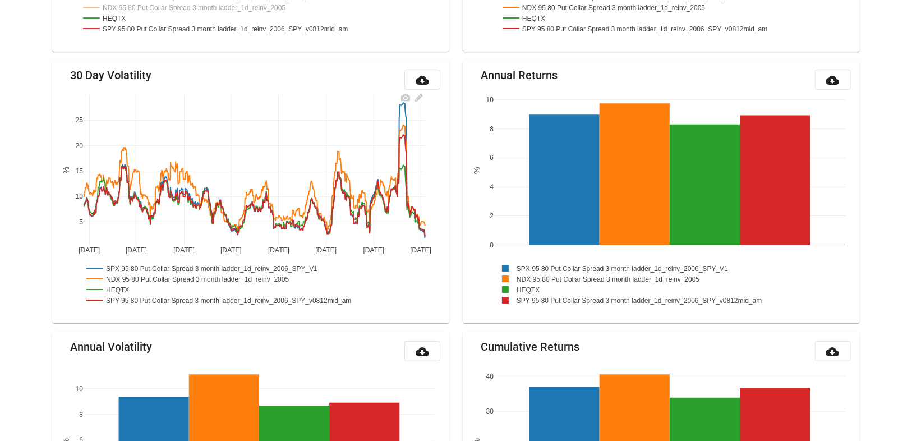
scroll to position [400, 0]
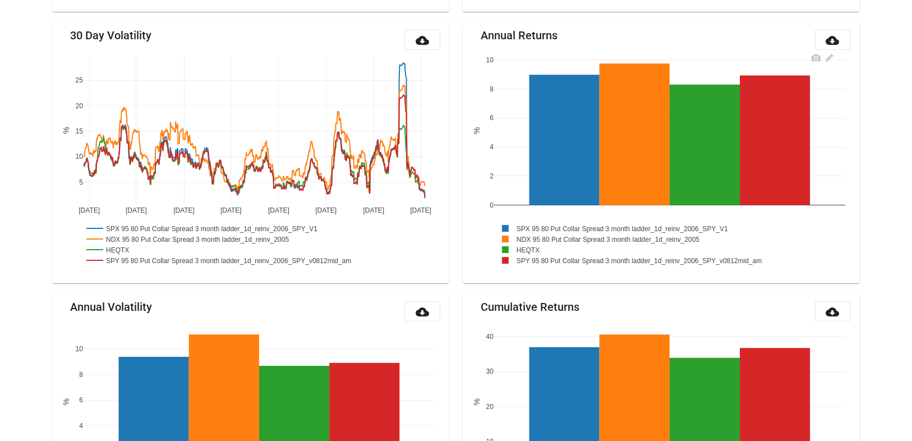
click at [530, 235] on rect at bounding box center [611, 238] width 234 height 11
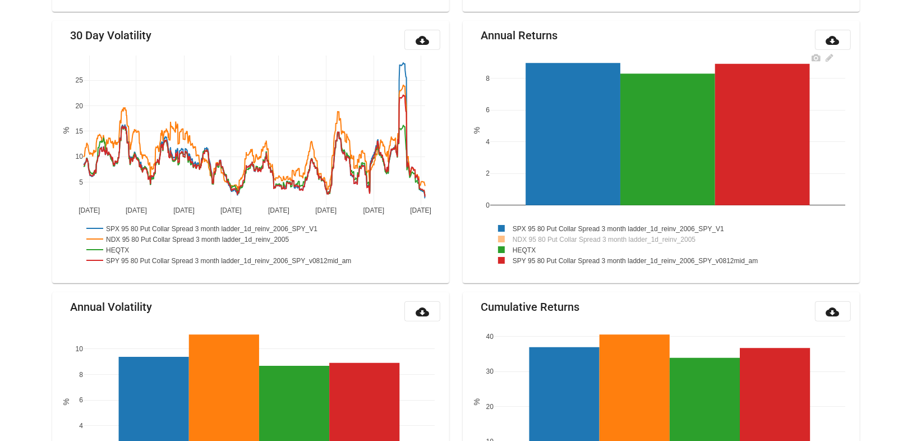
click at [530, 225] on rect at bounding box center [621, 228] width 262 height 11
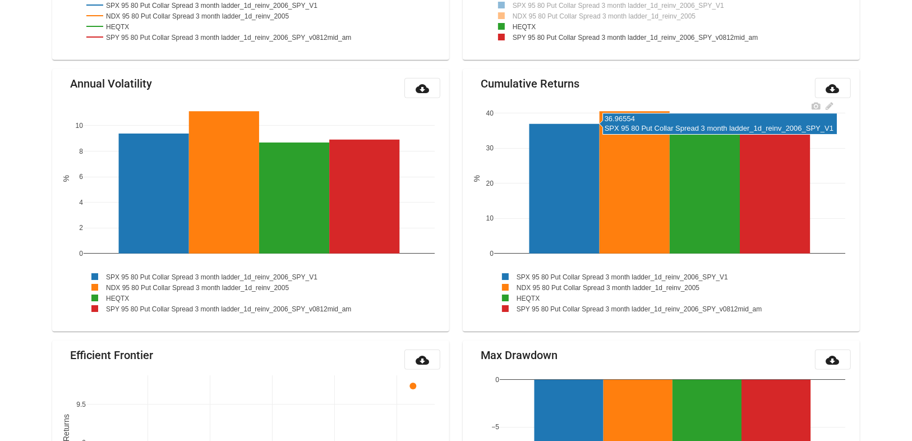
scroll to position [625, 0]
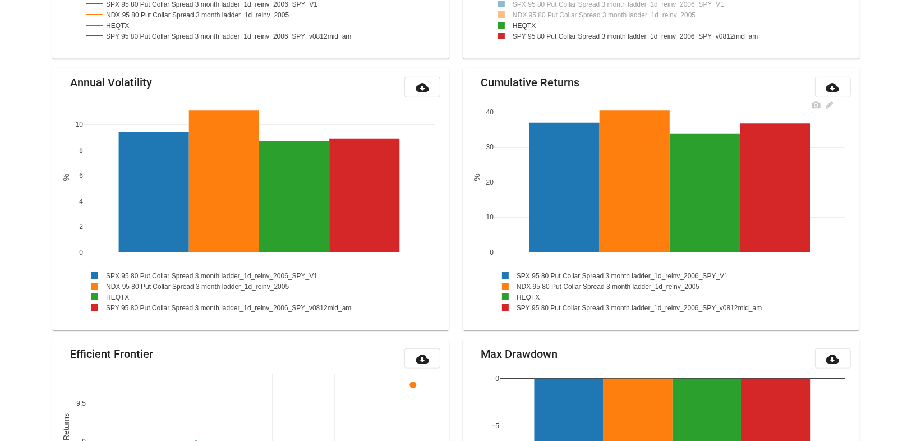
click at [529, 285] on rect at bounding box center [611, 285] width 234 height 11
click at [528, 274] on rect at bounding box center [625, 275] width 262 height 11
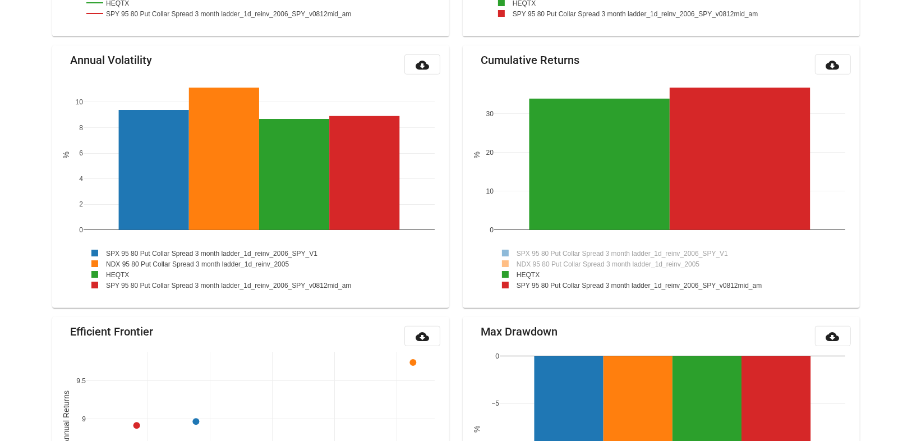
scroll to position [0, 0]
